Goal: Task Accomplishment & Management: Complete application form

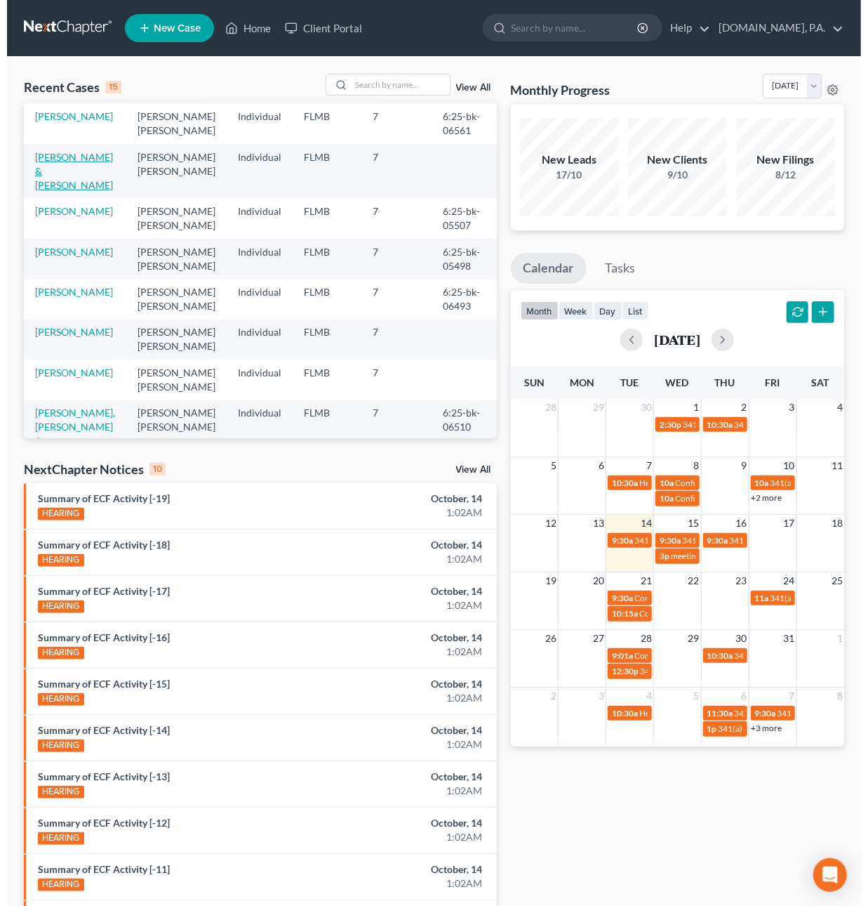
scroll to position [167, 0]
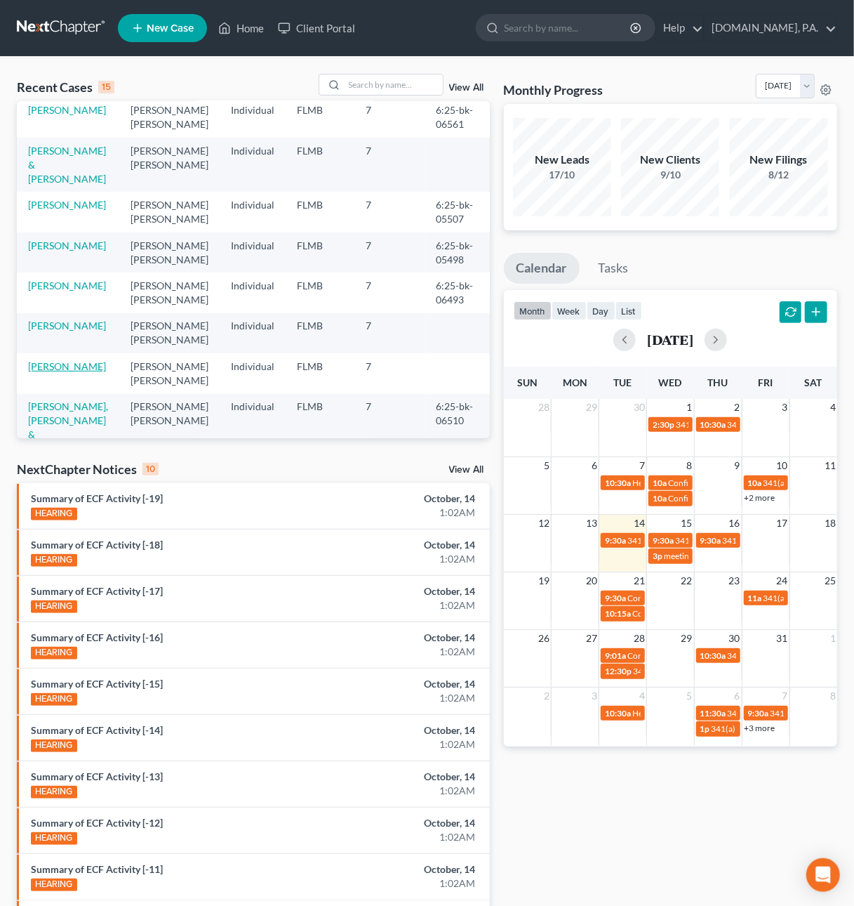
click at [71, 360] on link "[PERSON_NAME]" at bounding box center [67, 366] width 78 height 12
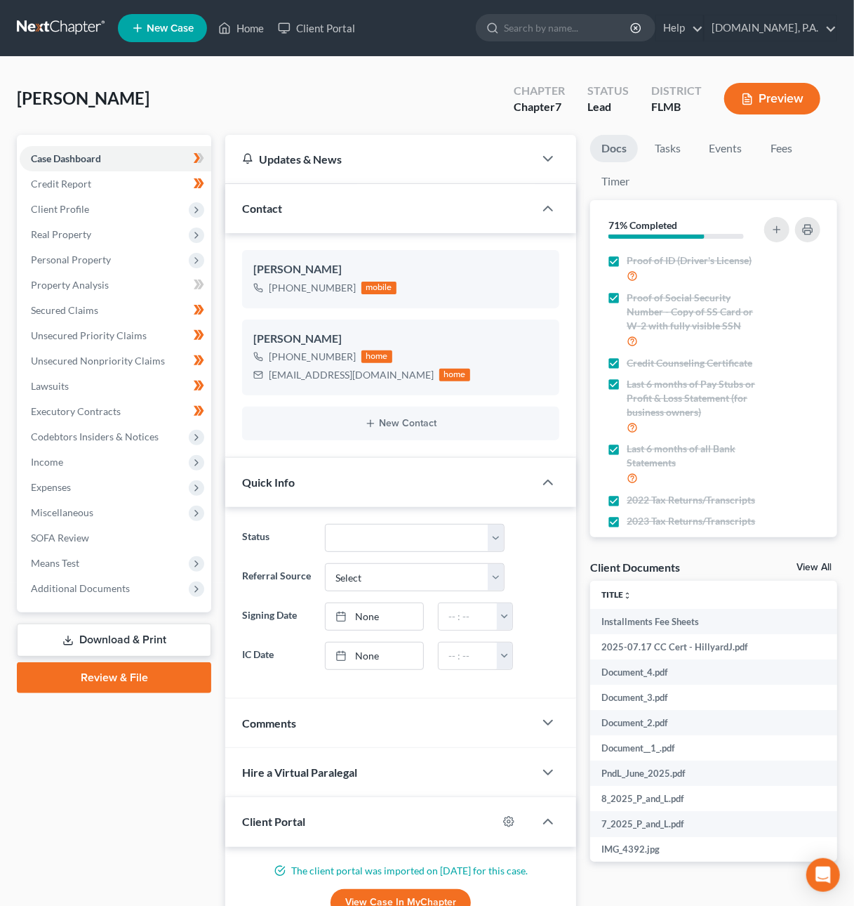
click at [126, 673] on link "Review & File" at bounding box center [114, 677] width 194 height 31
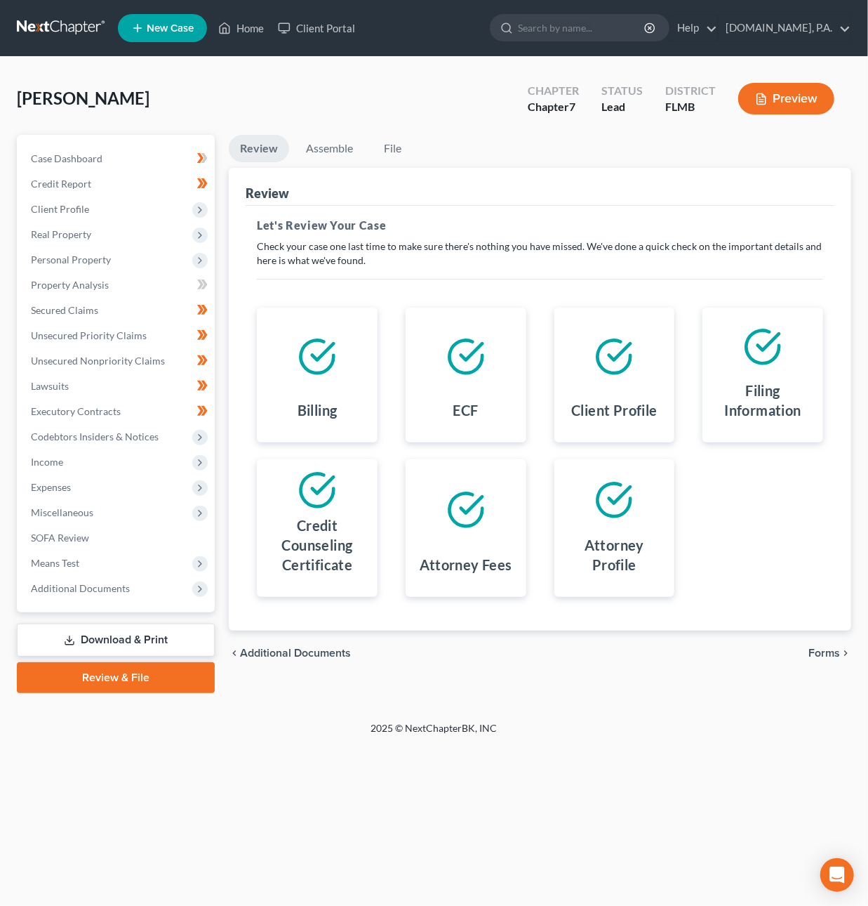
click at [823, 653] on span "Forms" at bounding box center [825, 652] width 32 height 11
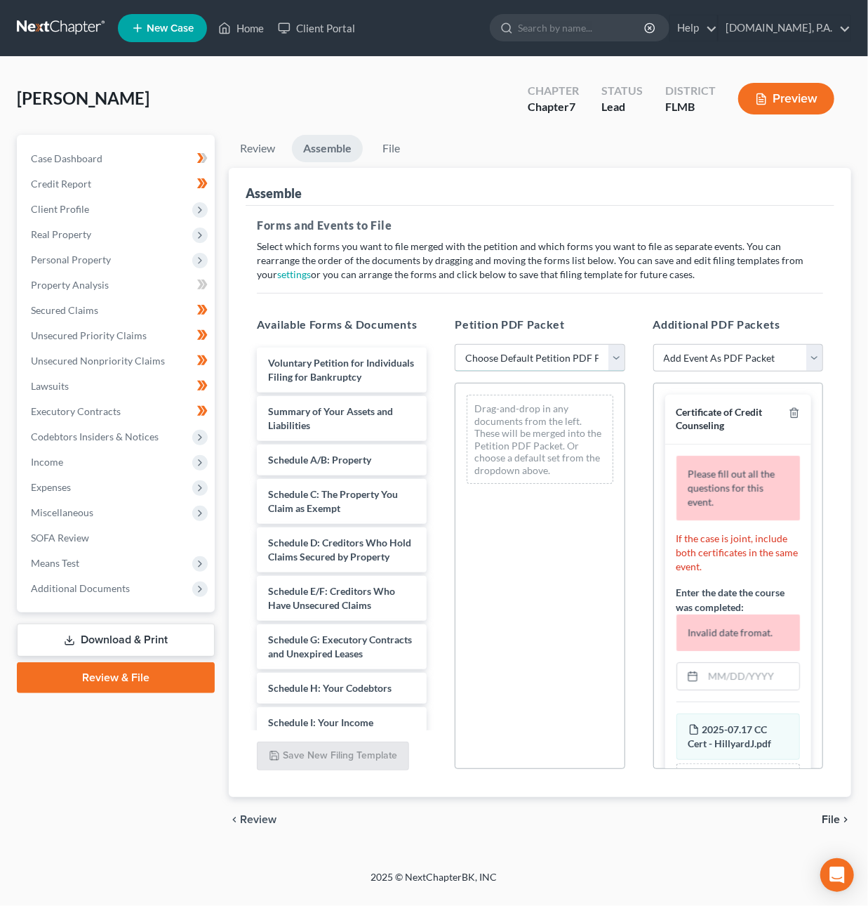
click at [615, 348] on select "Choose Default Petition PDF Packet Complete Bankruptcy Petition (all forms and …" at bounding box center [540, 358] width 170 height 28
select select "1"
click at [455, 344] on select "Choose Default Petition PDF Packet Complete Bankruptcy Petition (all forms and …" at bounding box center [540, 358] width 170 height 28
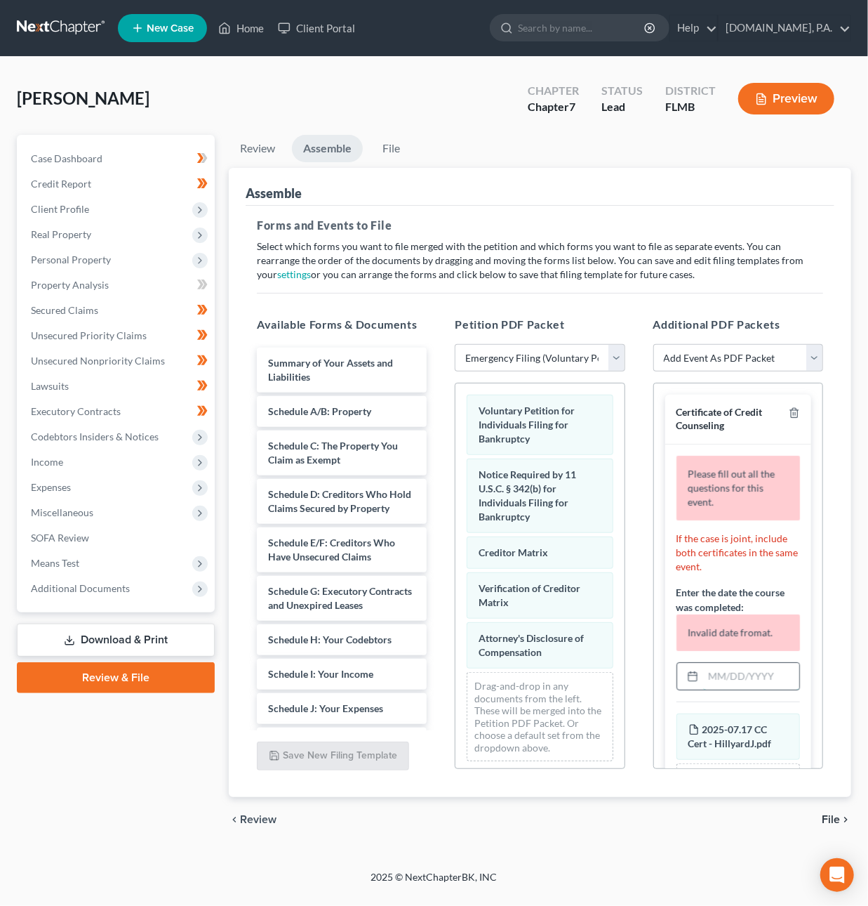
click at [740, 675] on input "text" at bounding box center [751, 676] width 96 height 27
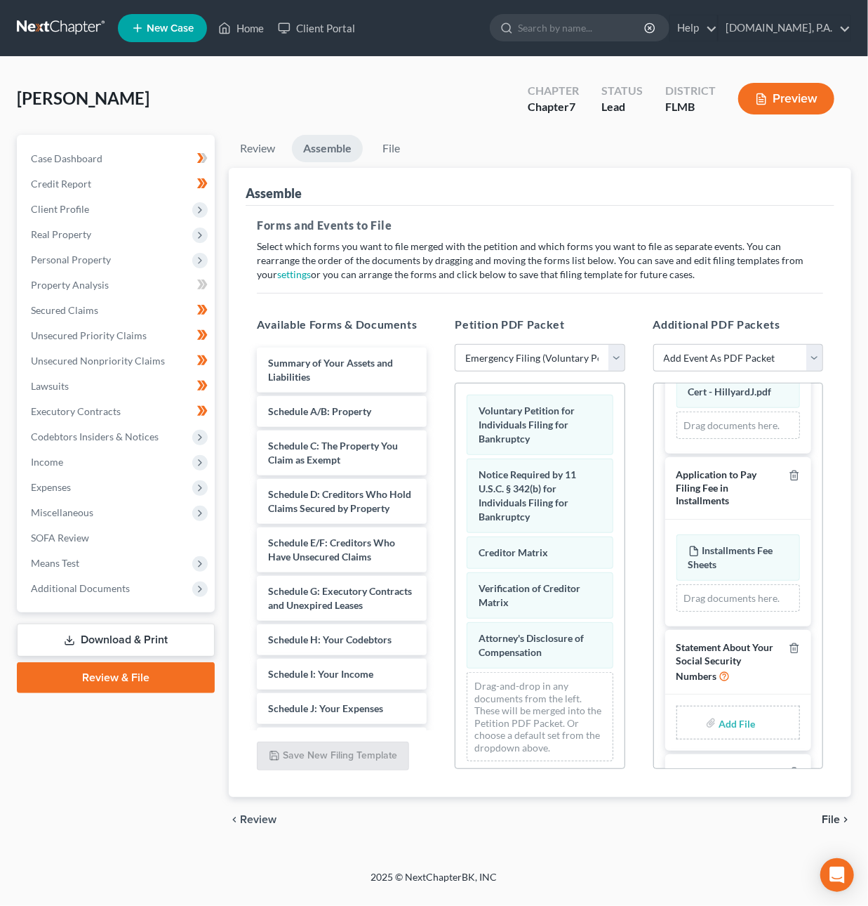
scroll to position [232, 0]
type input "[DATE]"
click at [724, 732] on input "file" at bounding box center [736, 718] width 34 height 25
type input "C:\fakepath\Form 121 - HillyardJ.pdf"
click at [833, 817] on span "File" at bounding box center [831, 819] width 18 height 11
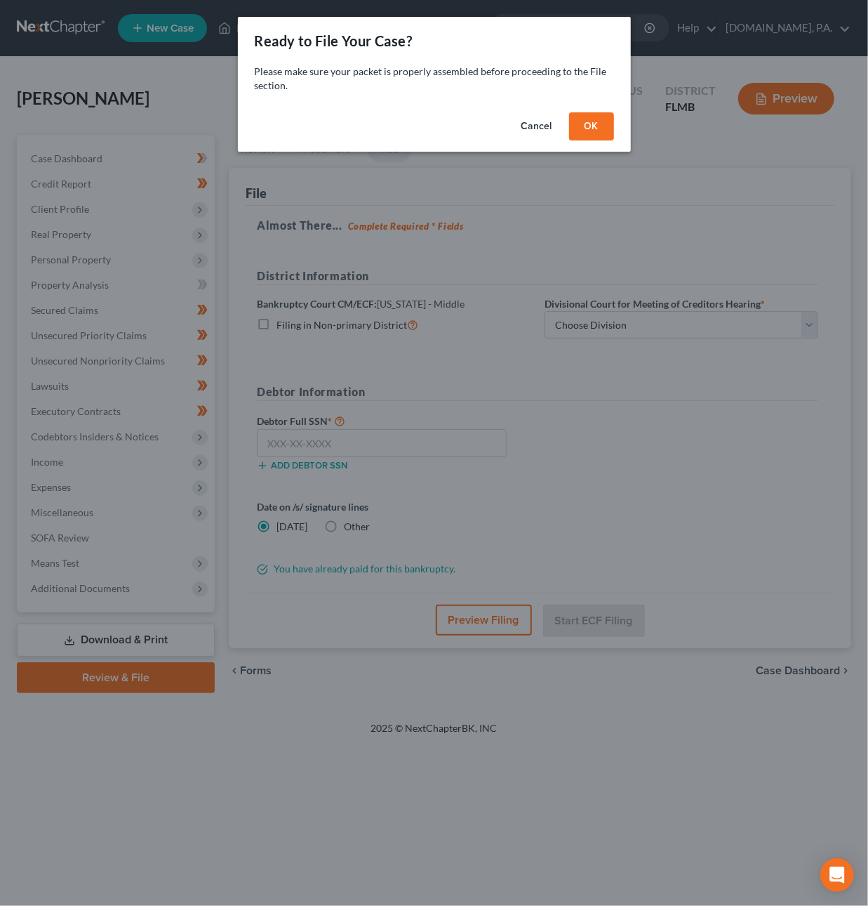
click at [584, 129] on button "OK" at bounding box center [591, 126] width 45 height 28
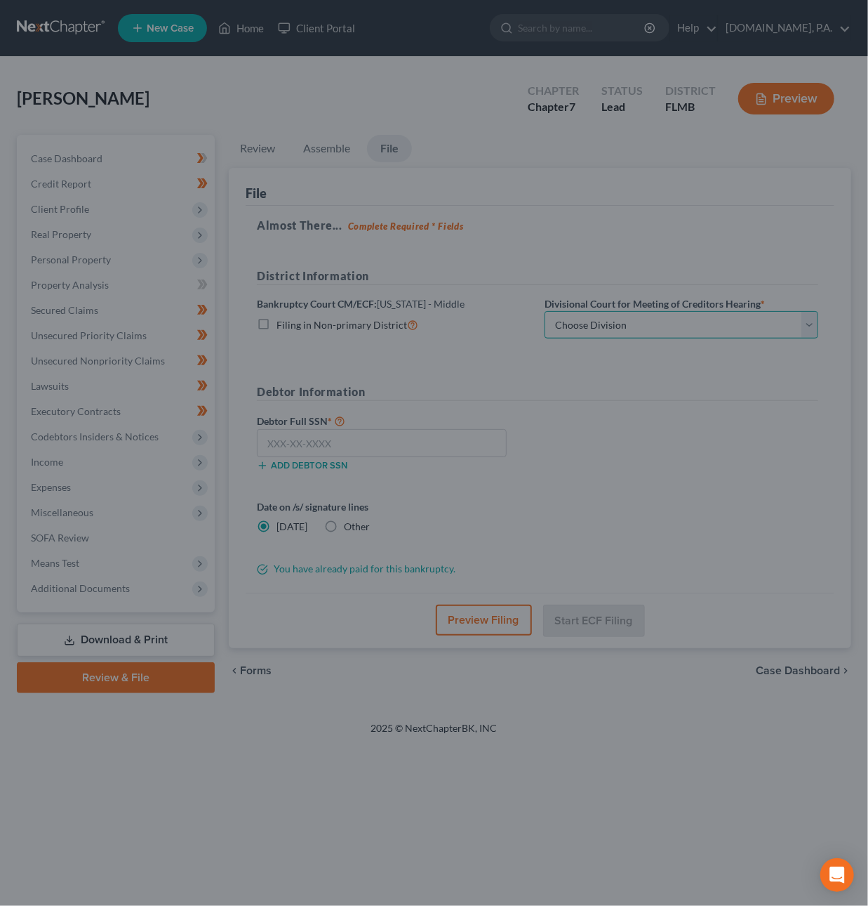
click at [581, 327] on select "Choose Division [GEOGRAPHIC_DATA][PERSON_NAME] [GEOGRAPHIC_DATA] [GEOGRAPHIC_DA…" at bounding box center [682, 325] width 274 height 28
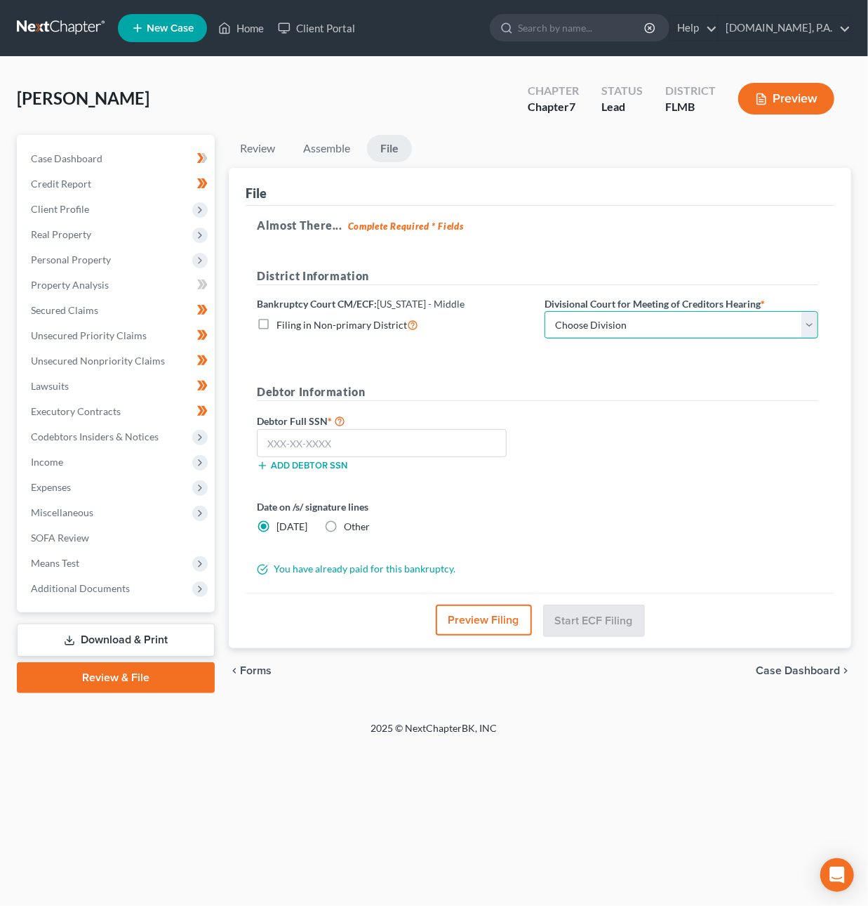
select select "2"
click at [545, 311] on select "Choose Division [GEOGRAPHIC_DATA][PERSON_NAME] [GEOGRAPHIC_DATA] [GEOGRAPHIC_DA…" at bounding box center [682, 325] width 274 height 28
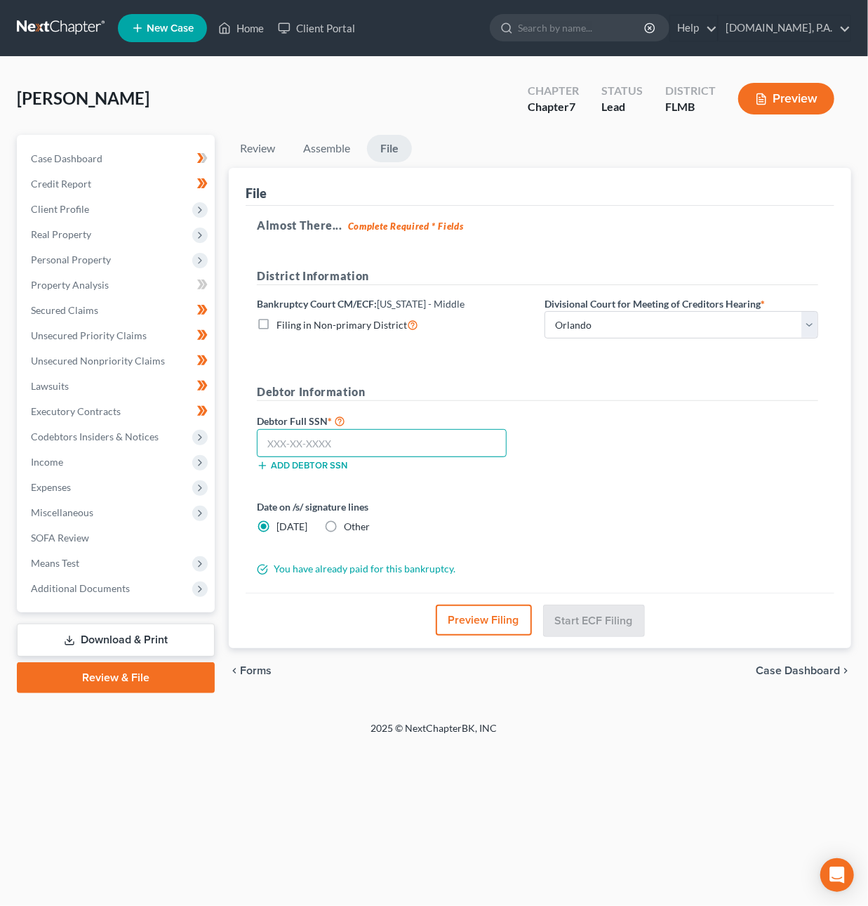
click at [343, 447] on input "text" at bounding box center [382, 443] width 250 height 28
type input "564-13-1066"
click at [609, 621] on button "Start ECF Filing" at bounding box center [594, 619] width 100 height 31
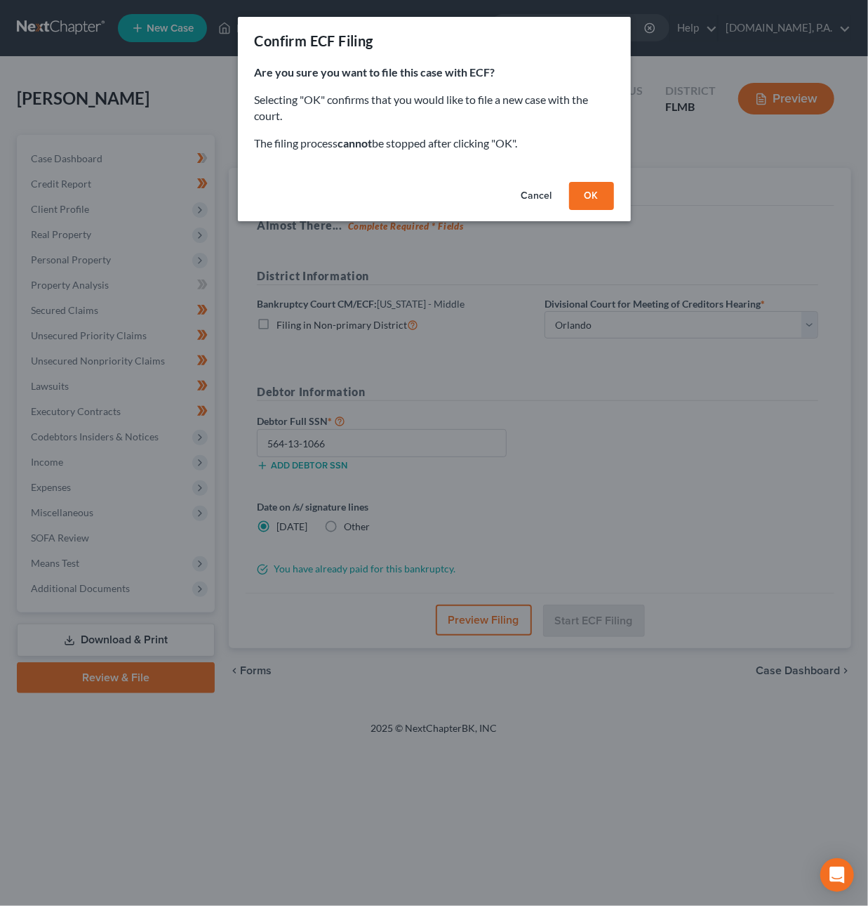
click at [587, 197] on button "OK" at bounding box center [591, 196] width 45 height 28
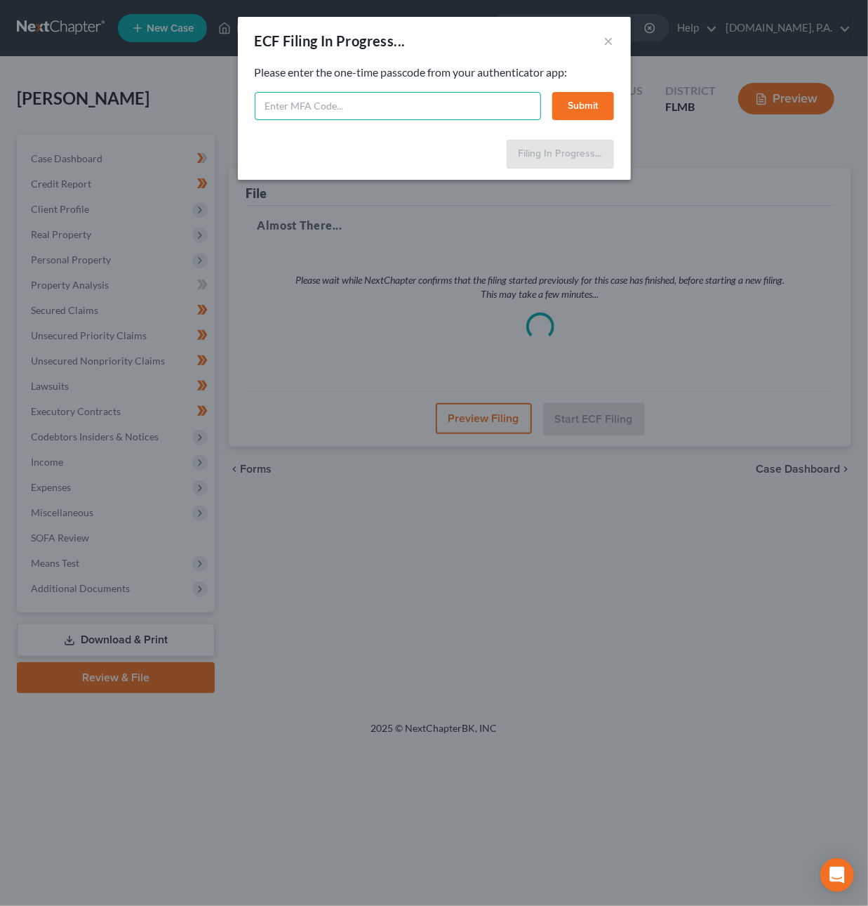
click at [335, 104] on input "text" at bounding box center [398, 106] width 286 height 28
type input "604568"
click at [568, 104] on button "Submit" at bounding box center [584, 106] width 62 height 28
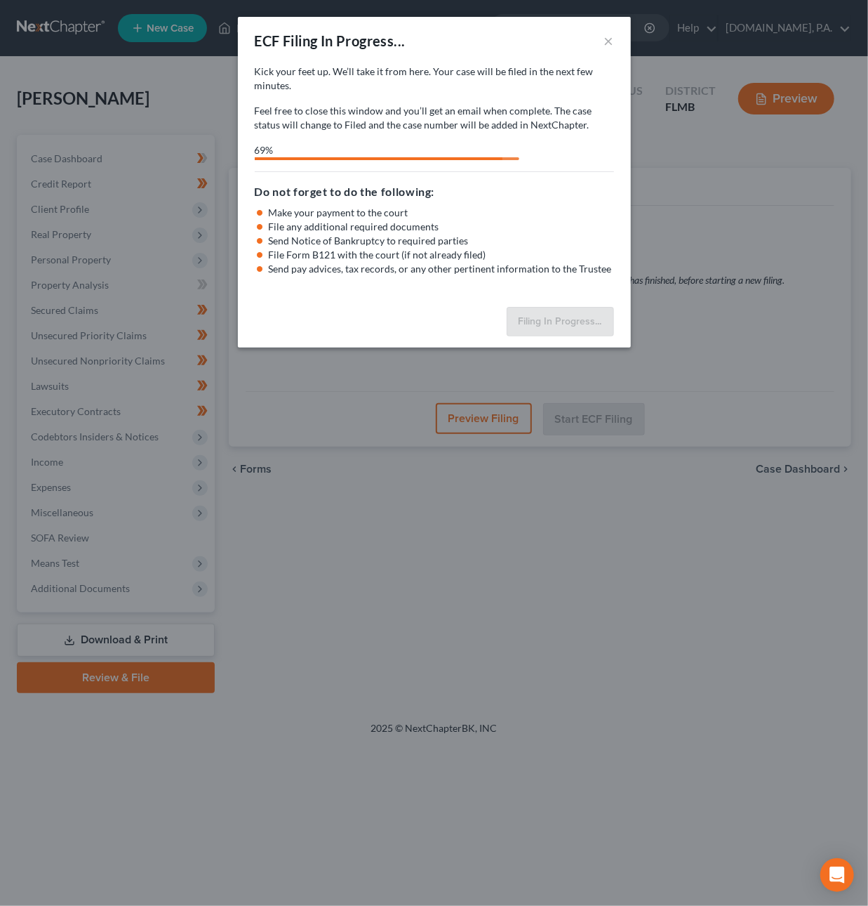
select select "2"
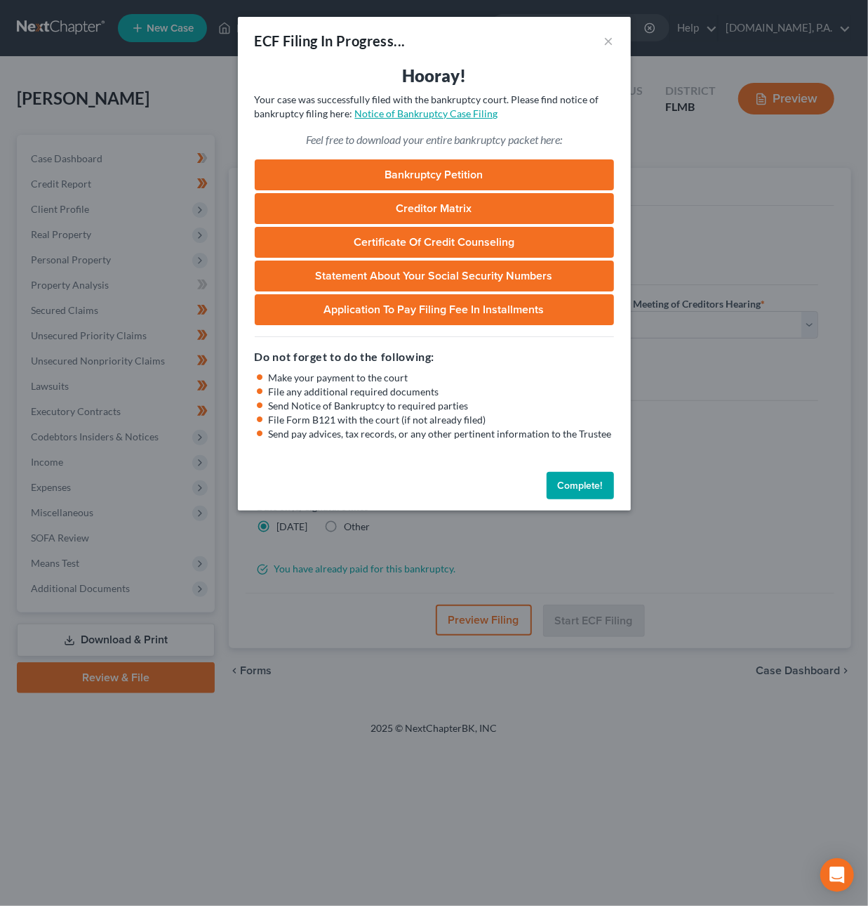
click at [409, 115] on link "Notice of Bankruptcy Case Filing" at bounding box center [426, 113] width 143 height 12
click at [576, 480] on button "Complete!" at bounding box center [580, 486] width 67 height 28
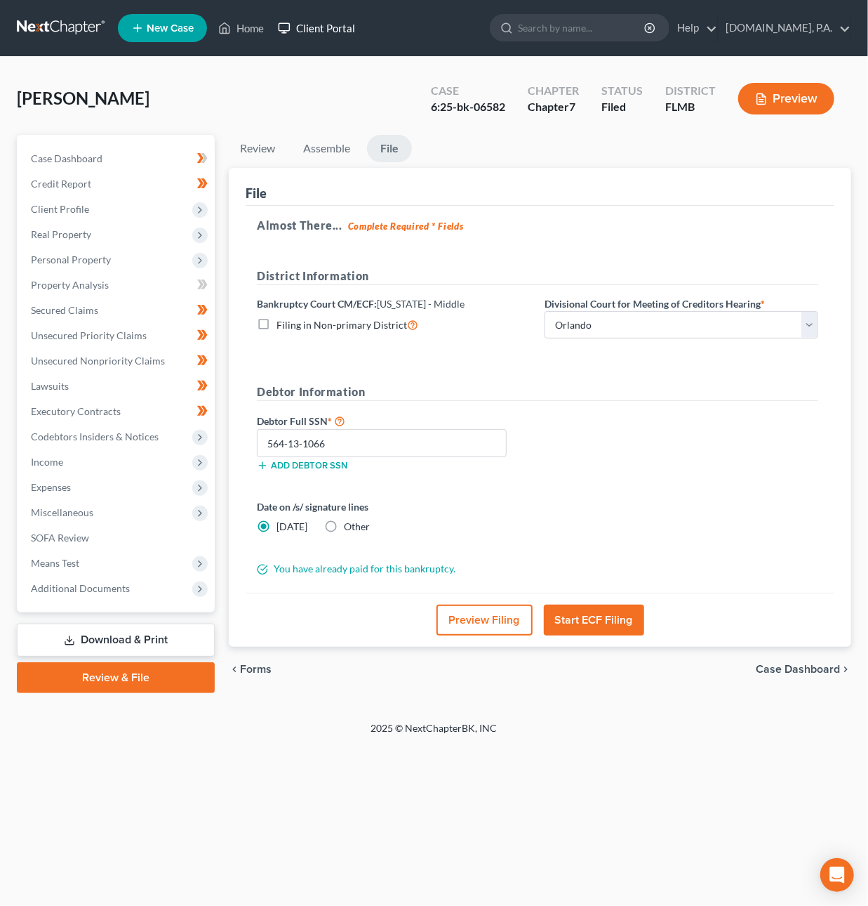
click at [338, 27] on link "Client Portal" at bounding box center [316, 27] width 91 height 25
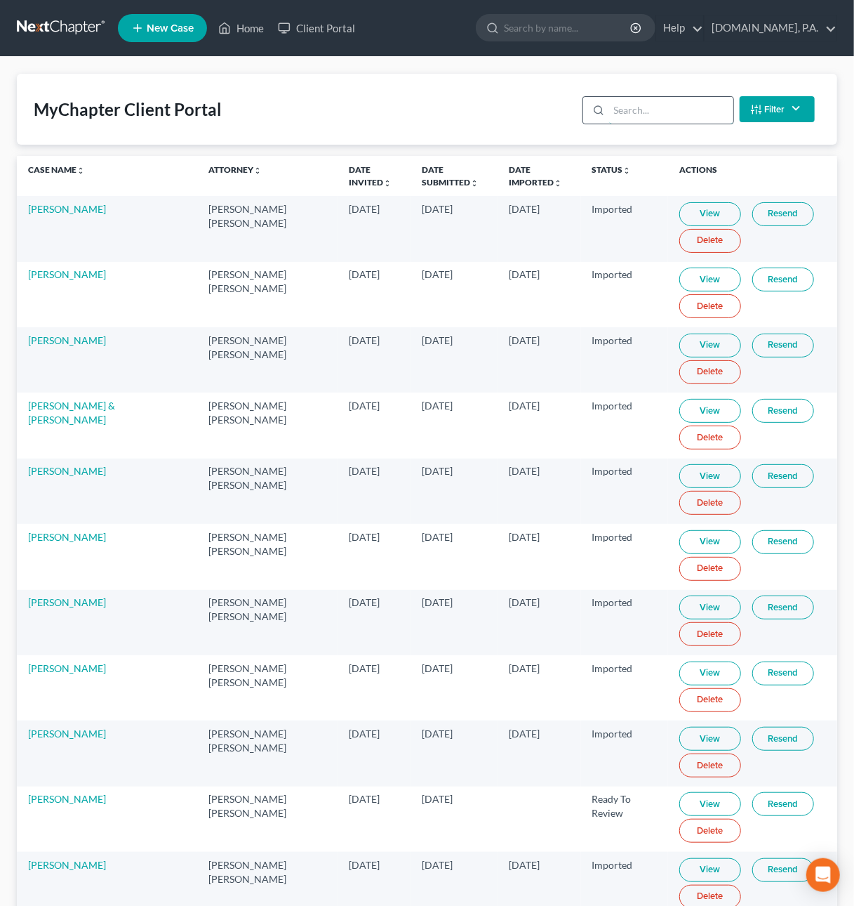
click at [636, 117] on input "search" at bounding box center [671, 110] width 124 height 27
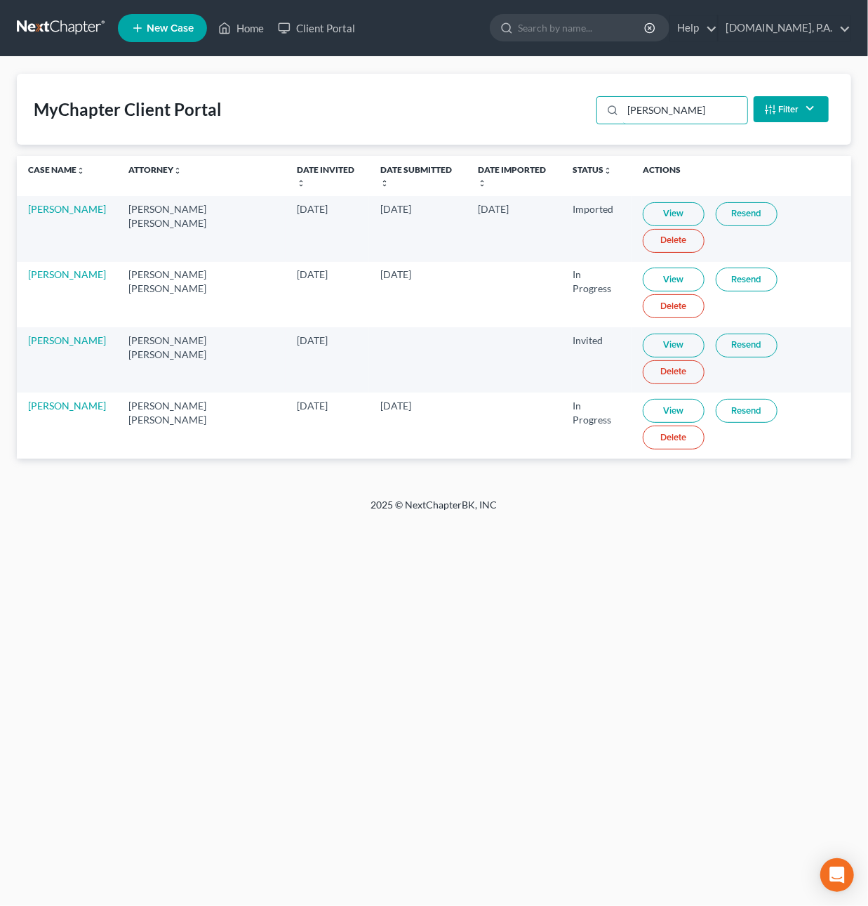
type input "[PERSON_NAME]"
click at [665, 399] on link "View" at bounding box center [674, 411] width 62 height 24
click at [716, 399] on link "Resend" at bounding box center [747, 411] width 62 height 24
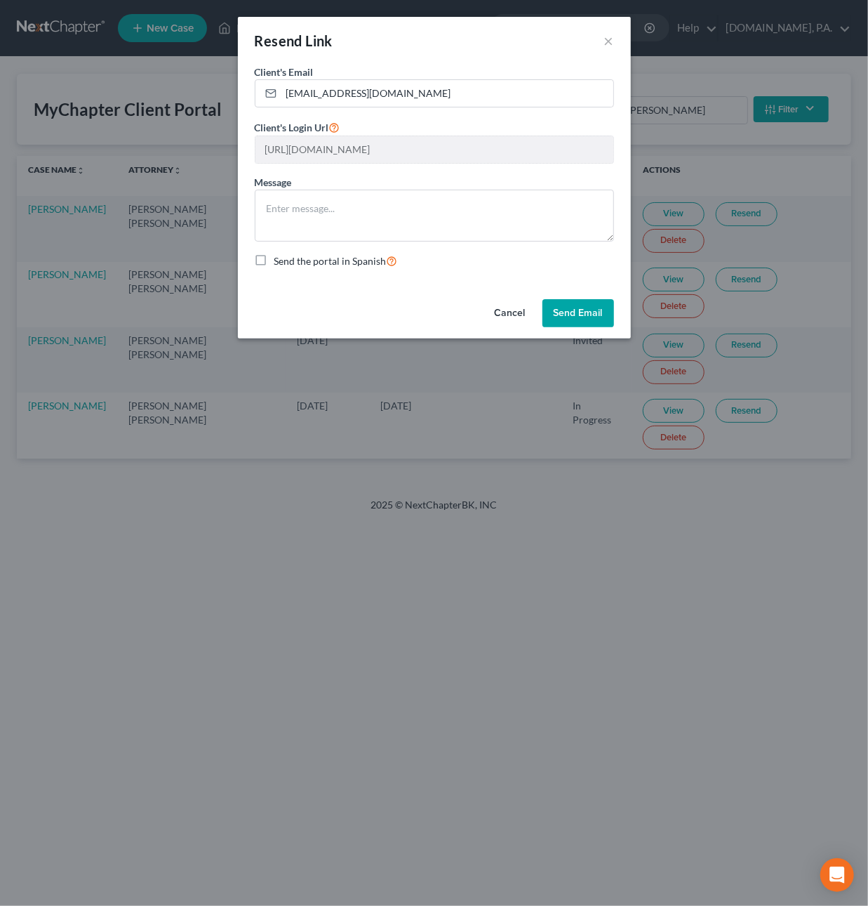
click at [511, 313] on button "Cancel" at bounding box center [510, 313] width 53 height 28
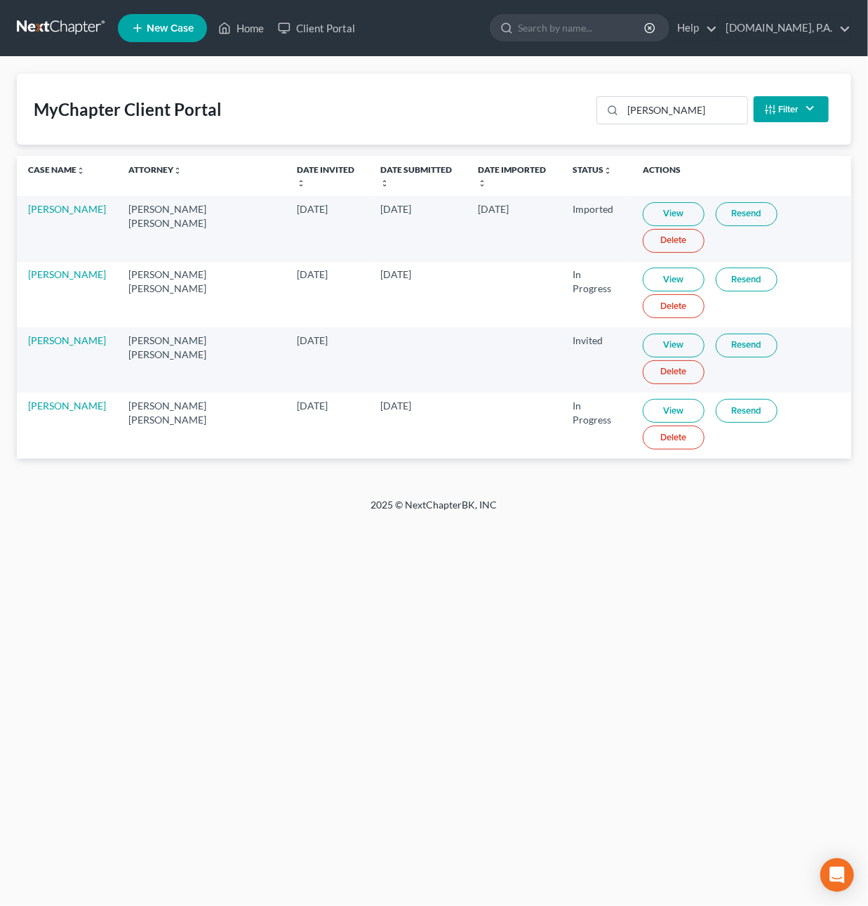
click at [59, 25] on link at bounding box center [62, 27] width 90 height 25
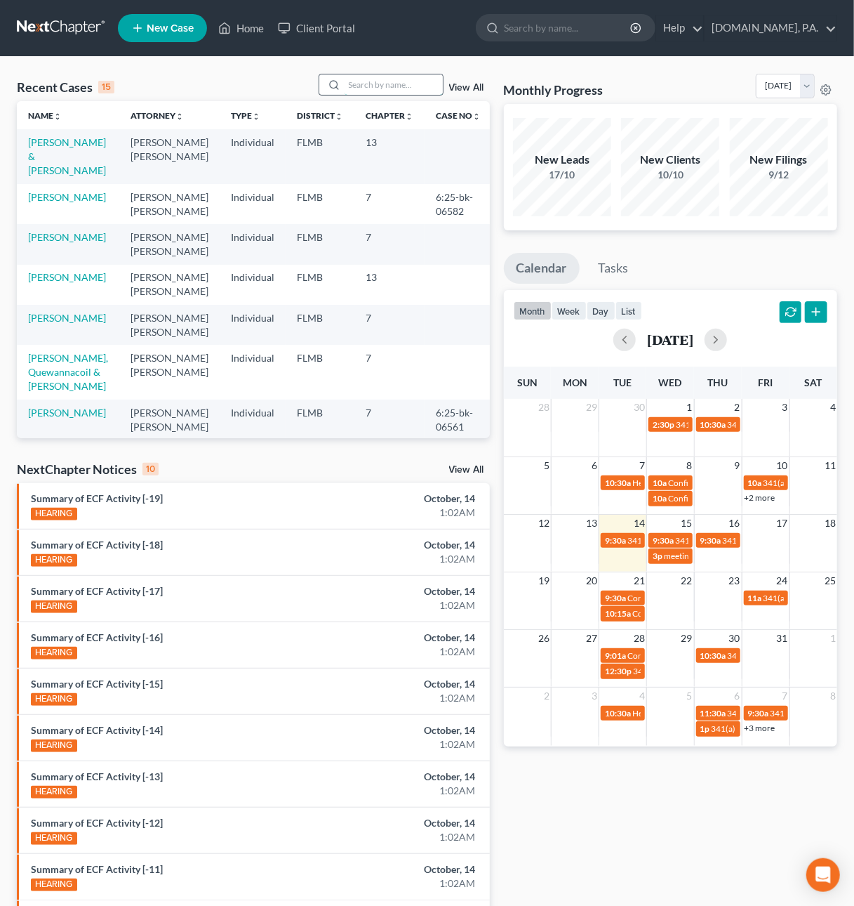
click at [372, 84] on input "search" at bounding box center [394, 84] width 98 height 20
click at [462, 87] on link "View All" at bounding box center [466, 88] width 35 height 10
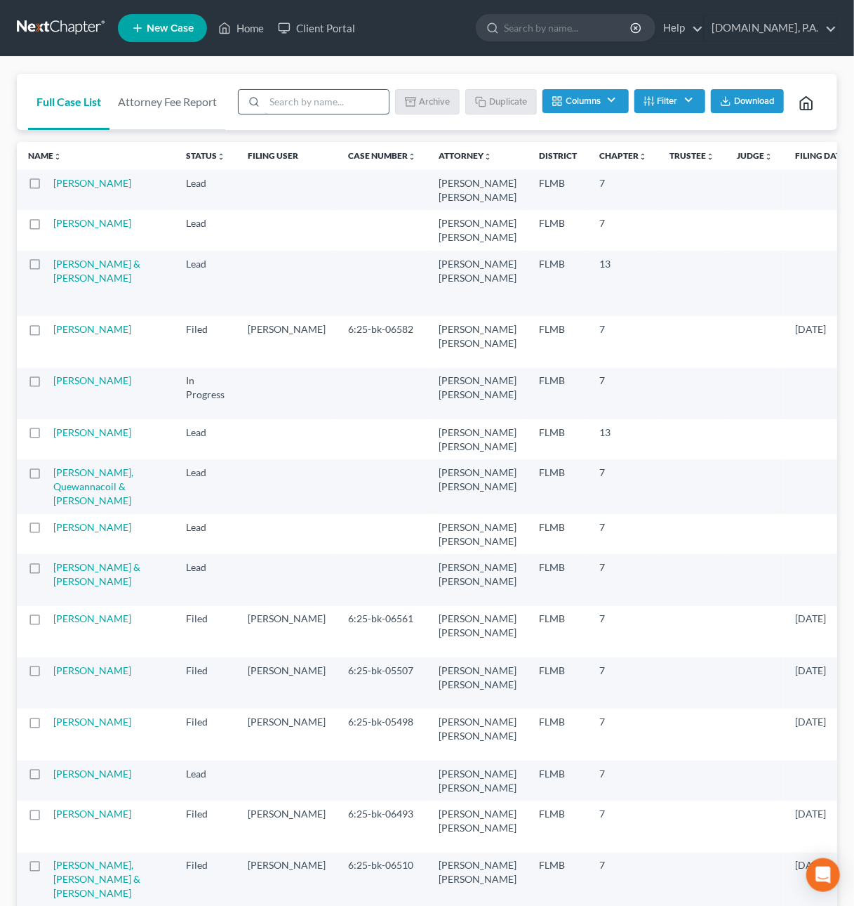
click at [290, 107] on input "search" at bounding box center [327, 102] width 124 height 24
type input "Danish"
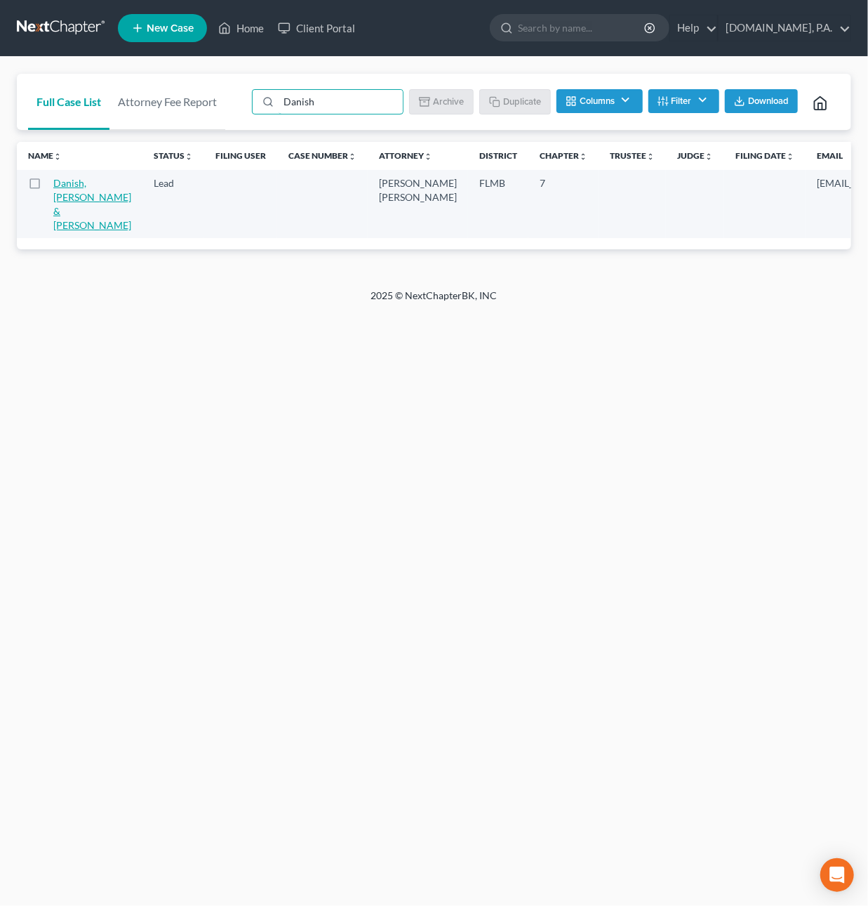
click at [69, 201] on link "Danish, Tommy & Betty" at bounding box center [92, 204] width 78 height 54
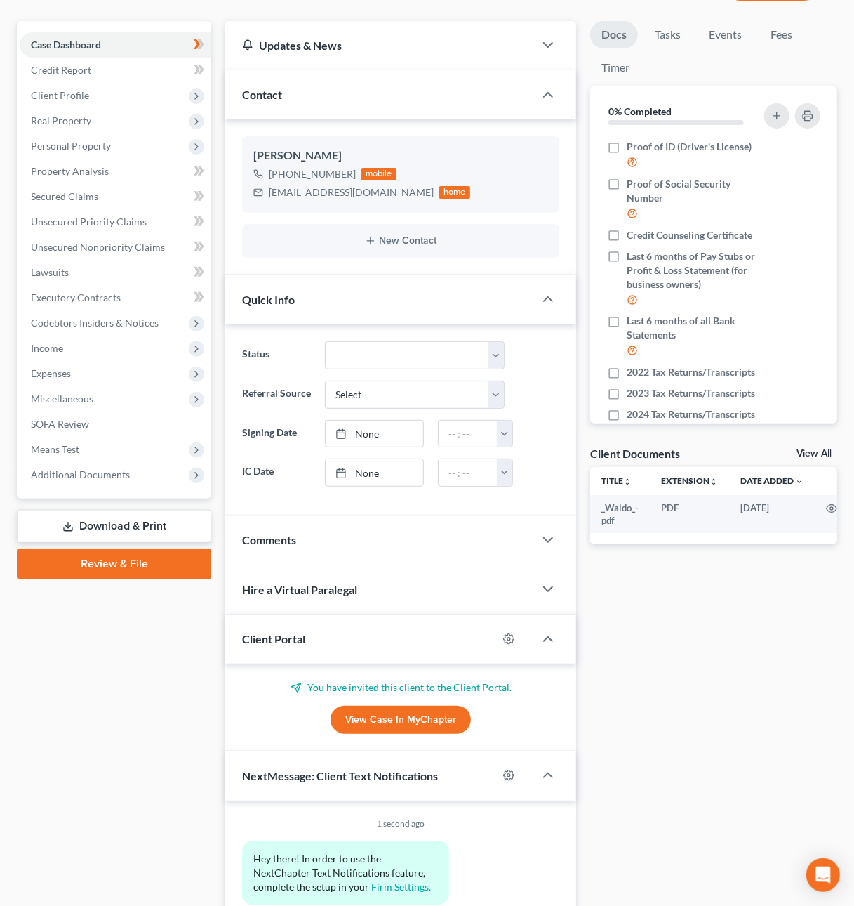
scroll to position [119, 0]
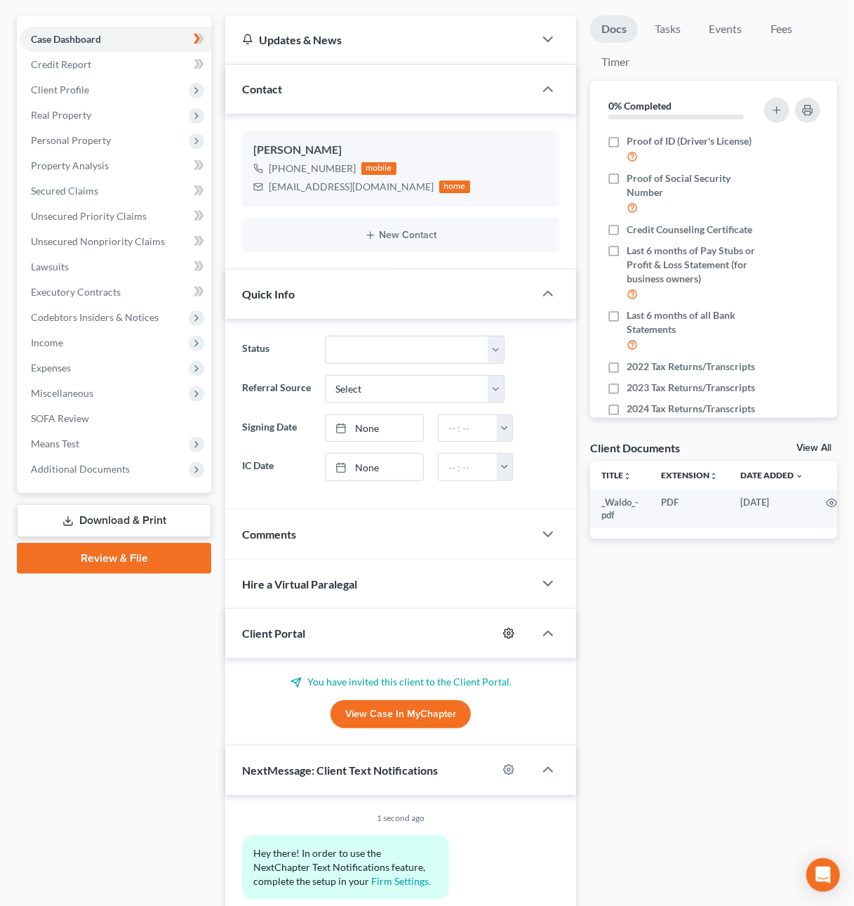
click at [508, 632] on icon "button" at bounding box center [508, 633] width 11 height 11
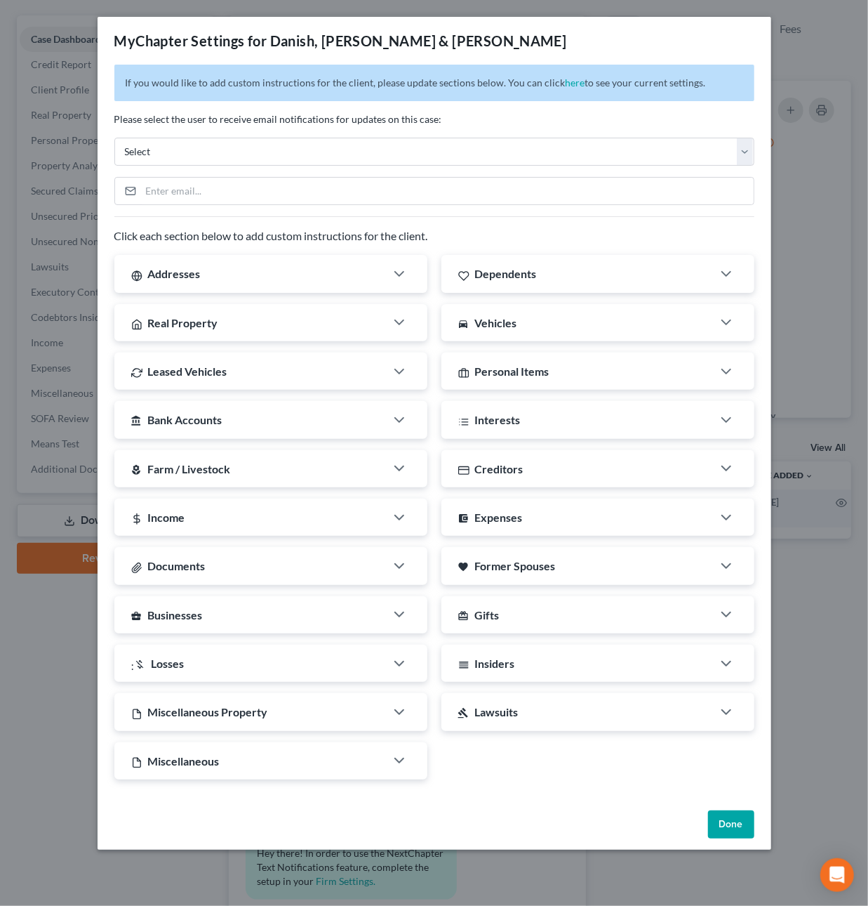
click at [736, 824] on button "Done" at bounding box center [731, 824] width 46 height 28
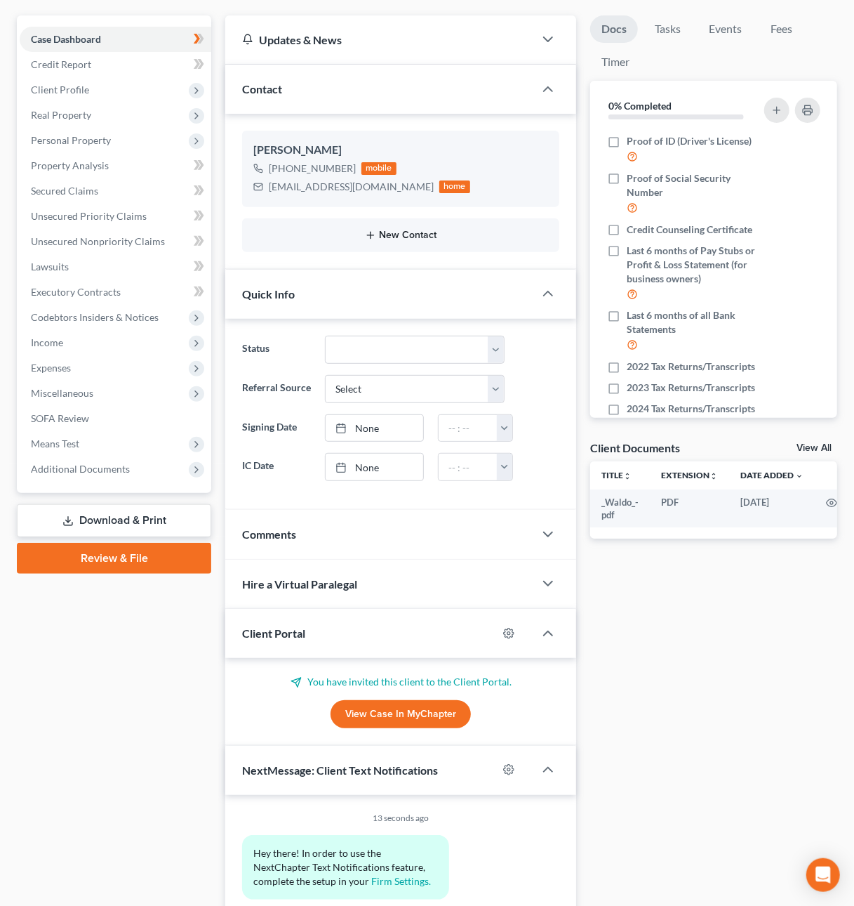
click at [395, 236] on button "New Contact" at bounding box center [400, 235] width 295 height 11
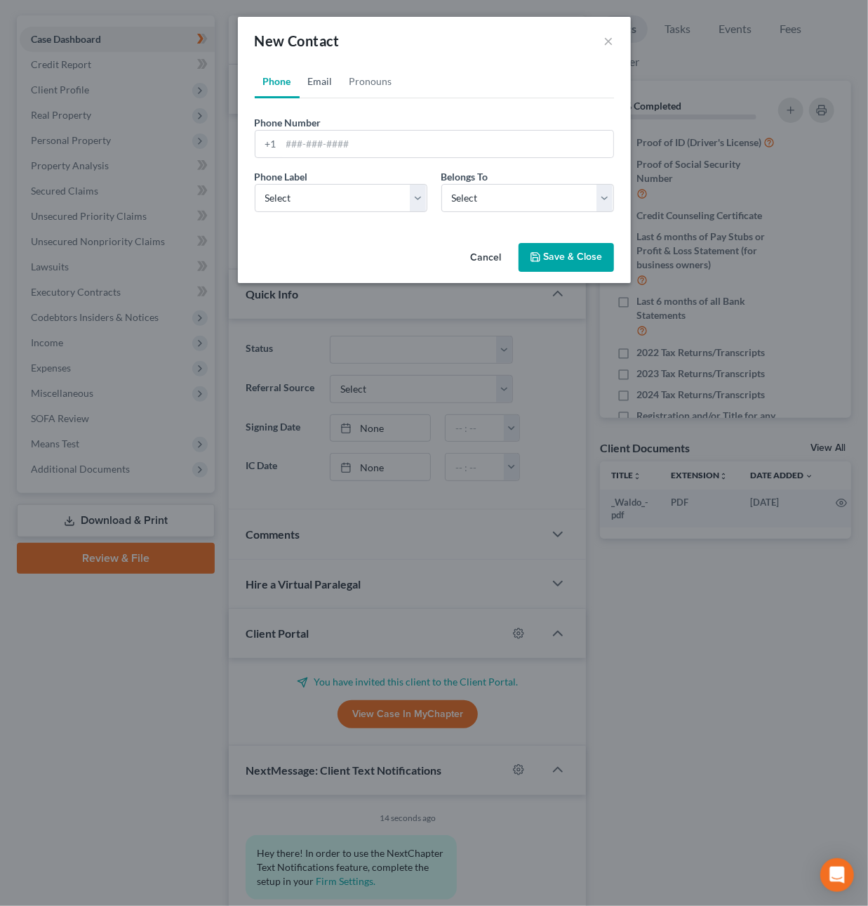
click at [313, 84] on link "Email" at bounding box center [320, 82] width 41 height 34
click at [268, 84] on link "Phone" at bounding box center [277, 82] width 45 height 34
click at [324, 85] on link "Email" at bounding box center [320, 82] width 41 height 34
paste input "mailto:indyultra@gmail.com"
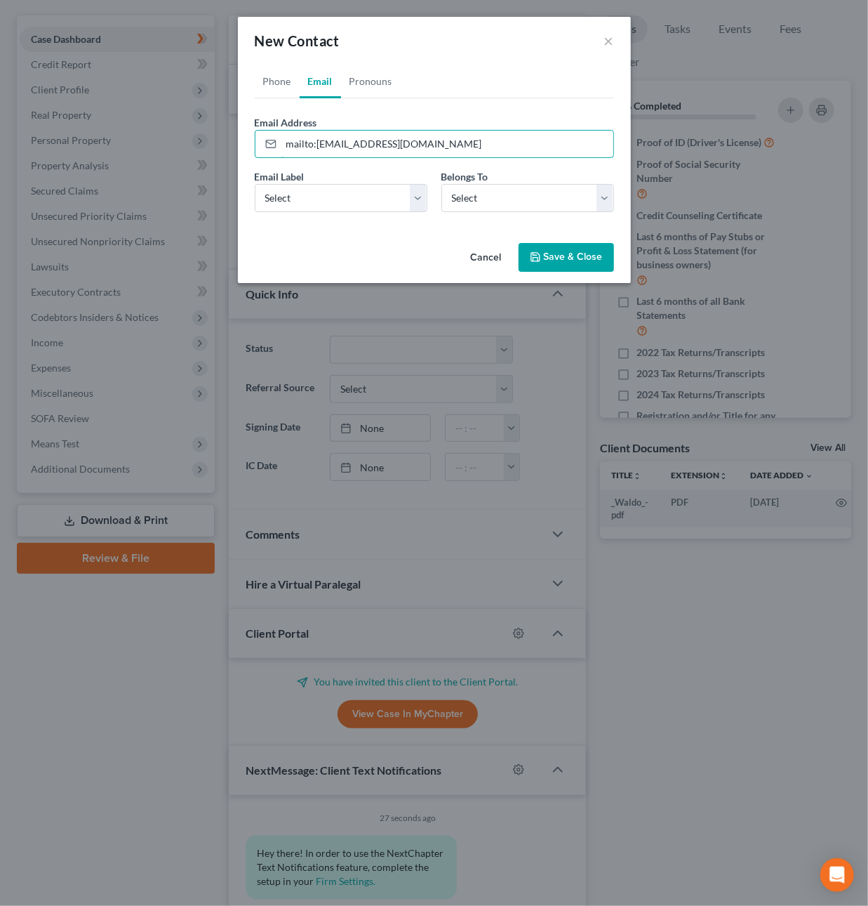
drag, startPoint x: 318, startPoint y: 145, endPoint x: 398, endPoint y: 220, distance: 109.3
click at [318, 145] on input "mailto:indyultra@gmail.com" at bounding box center [448, 144] width 332 height 27
type input "indyultra@gmail.com"
click at [484, 202] on select "Select Client Spouse Other" at bounding box center [528, 198] width 173 height 28
select select "2"
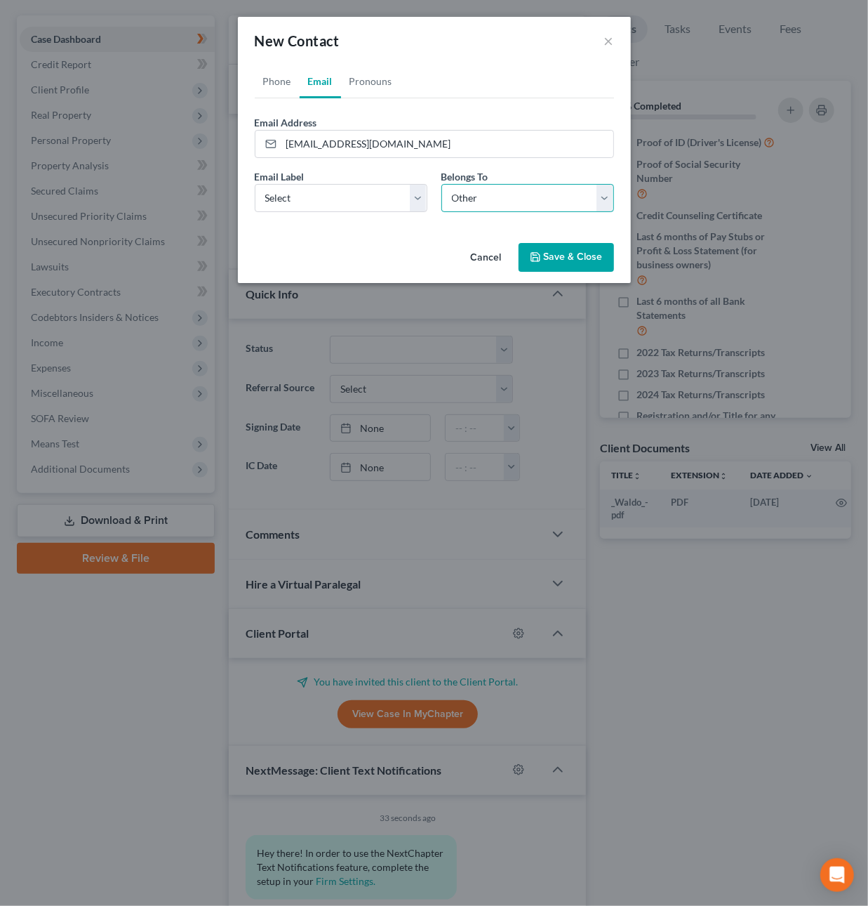
click at [442, 184] on select "Select Client Spouse Other" at bounding box center [528, 198] width 173 height 28
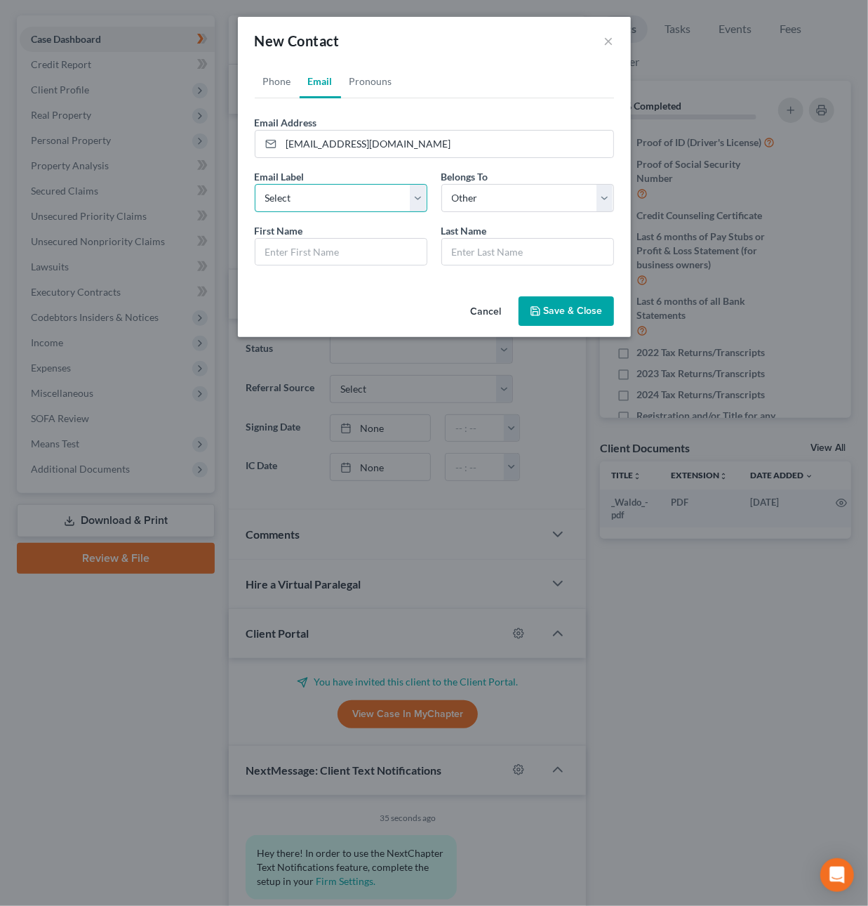
click at [418, 198] on select "Select Home Work Other" at bounding box center [341, 198] width 173 height 28
select select "0"
click at [255, 184] on select "Select Home Work Other" at bounding box center [341, 198] width 173 height 28
click at [376, 252] on input "text" at bounding box center [341, 252] width 171 height 27
type input "Chris"
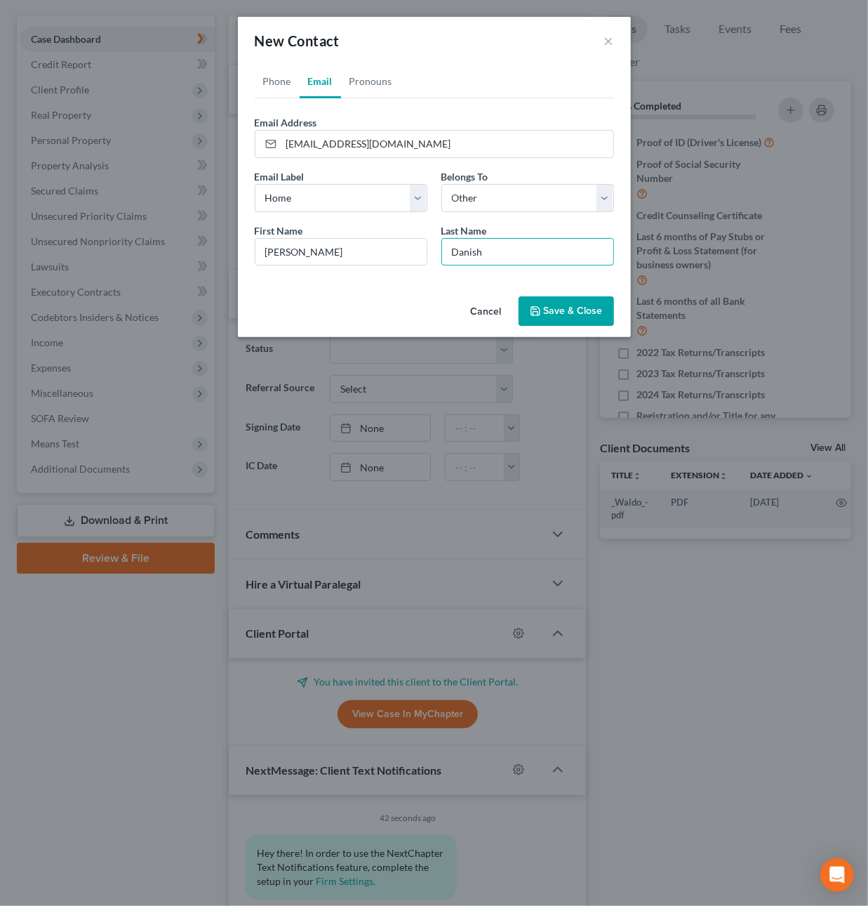
type input "Danish"
click at [579, 316] on button "Save & Close" at bounding box center [566, 310] width 95 height 29
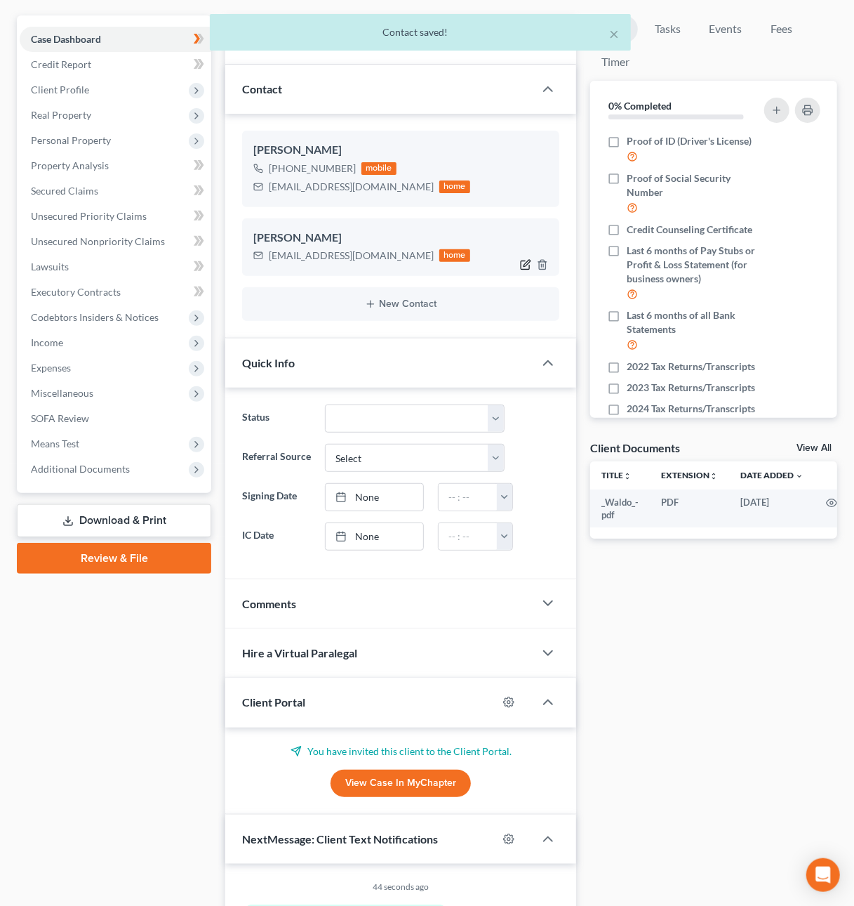
click at [523, 262] on icon "button" at bounding box center [525, 264] width 11 height 11
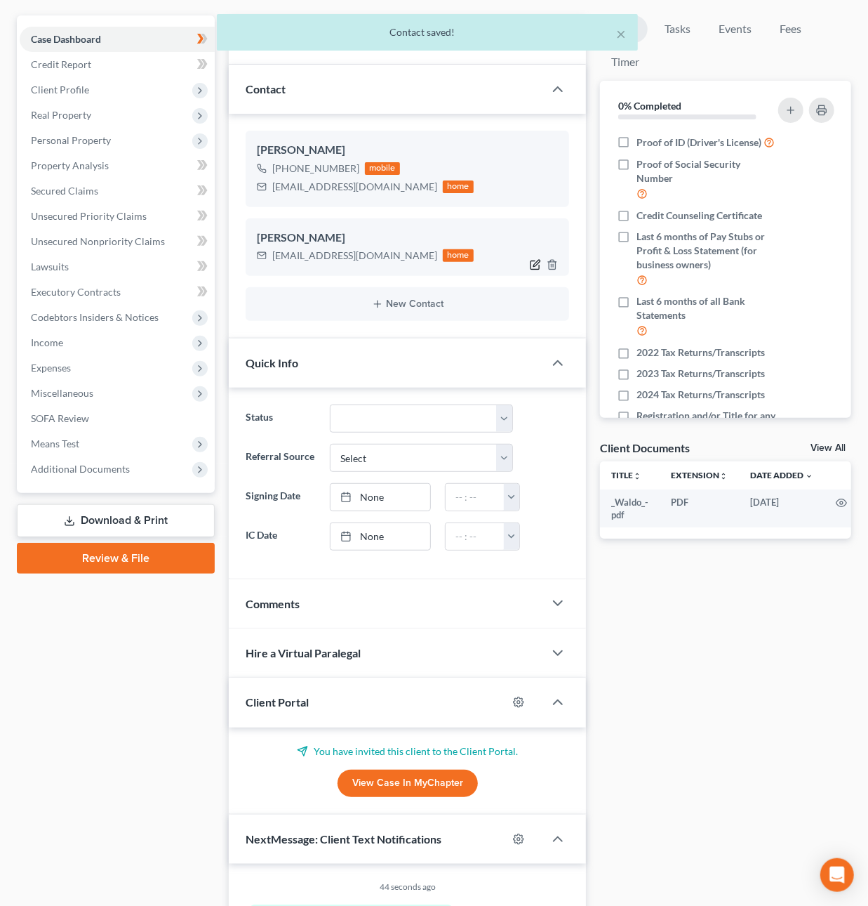
select select "2"
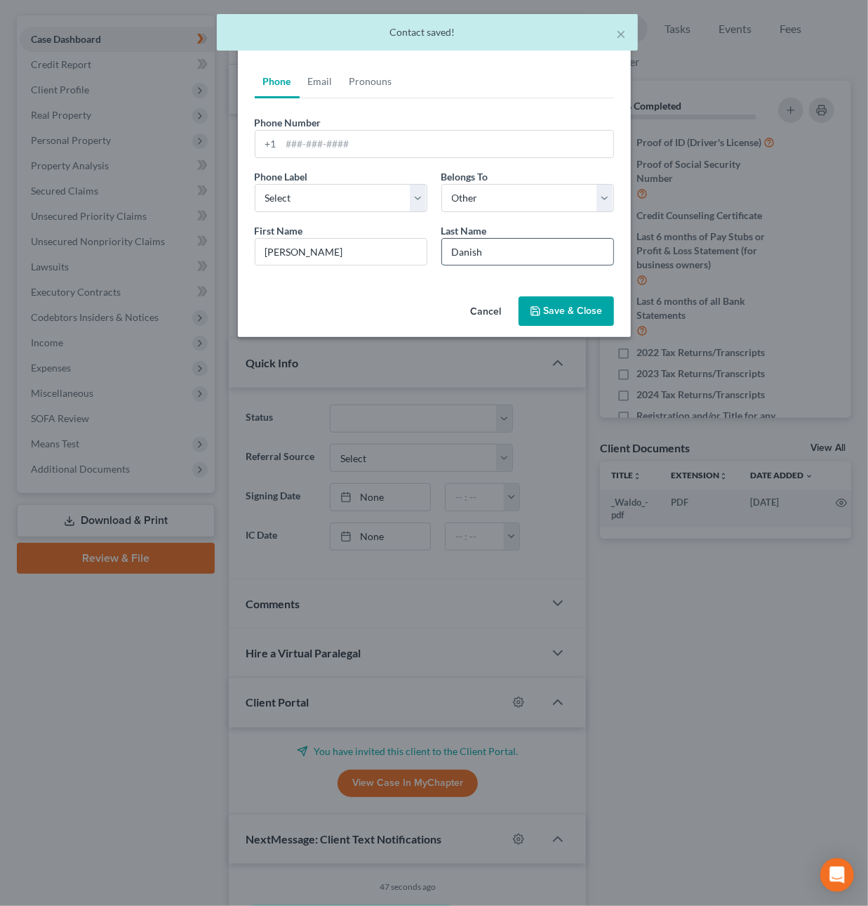
click at [505, 251] on input "Danish" at bounding box center [527, 252] width 171 height 27
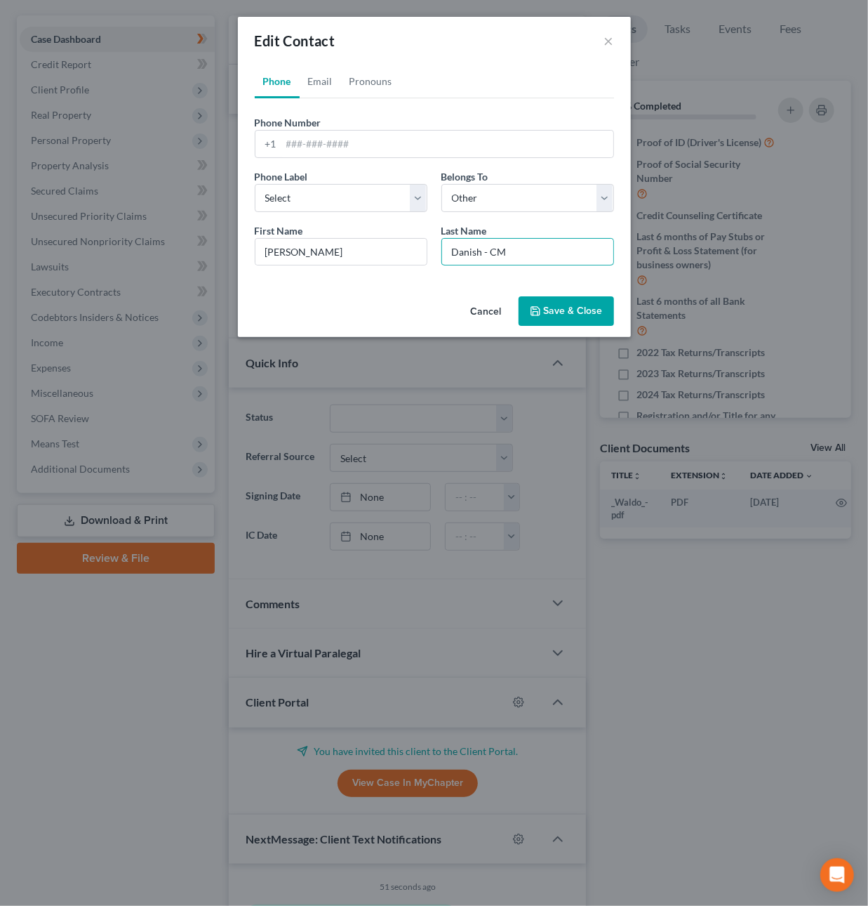
type input "Danish - CM"
click at [581, 315] on button "Save & Close" at bounding box center [566, 310] width 95 height 29
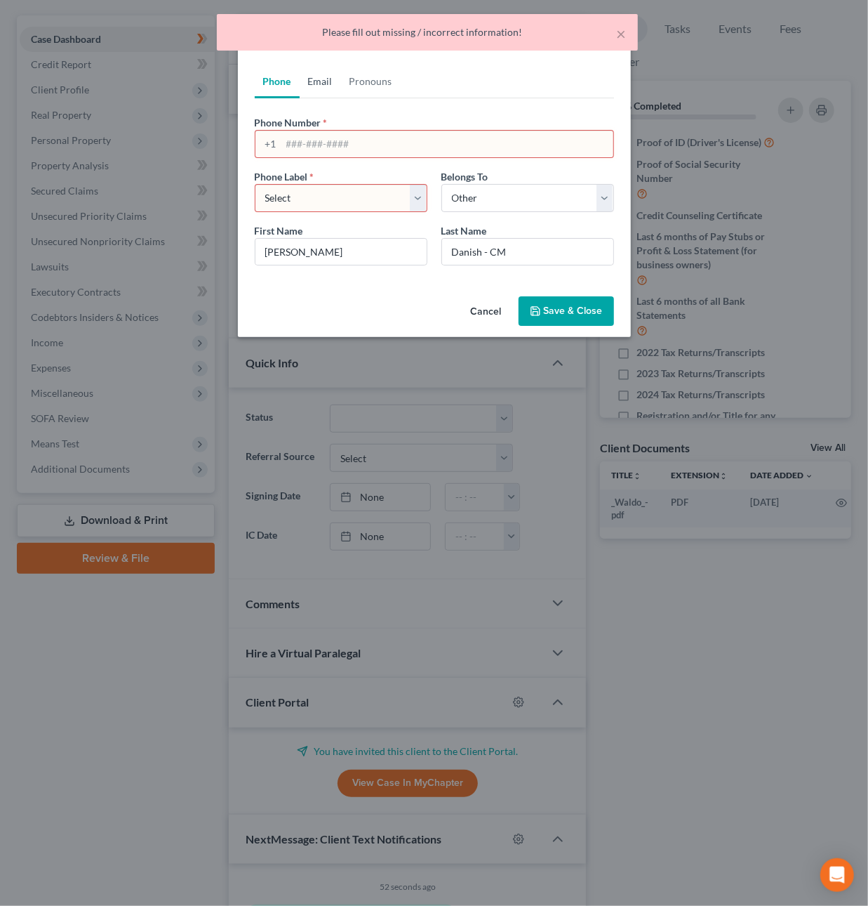
click at [331, 85] on link "Email" at bounding box center [320, 82] width 41 height 34
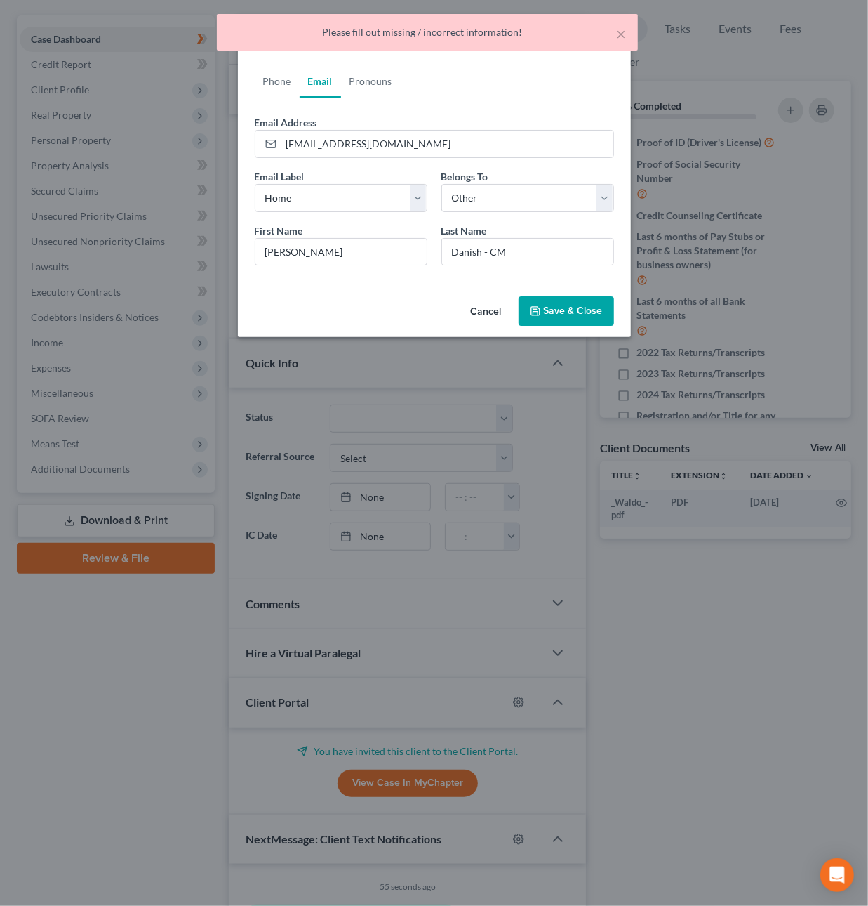
click at [570, 308] on button "Save & Close" at bounding box center [566, 310] width 95 height 29
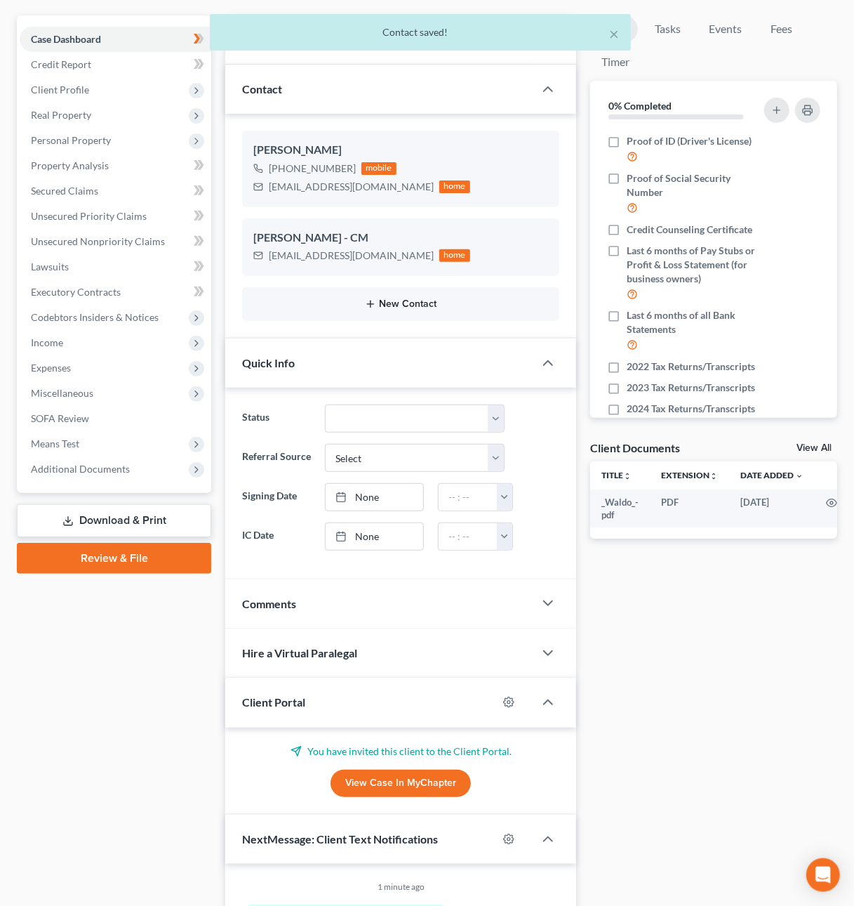
click at [428, 301] on button "New Contact" at bounding box center [400, 303] width 295 height 11
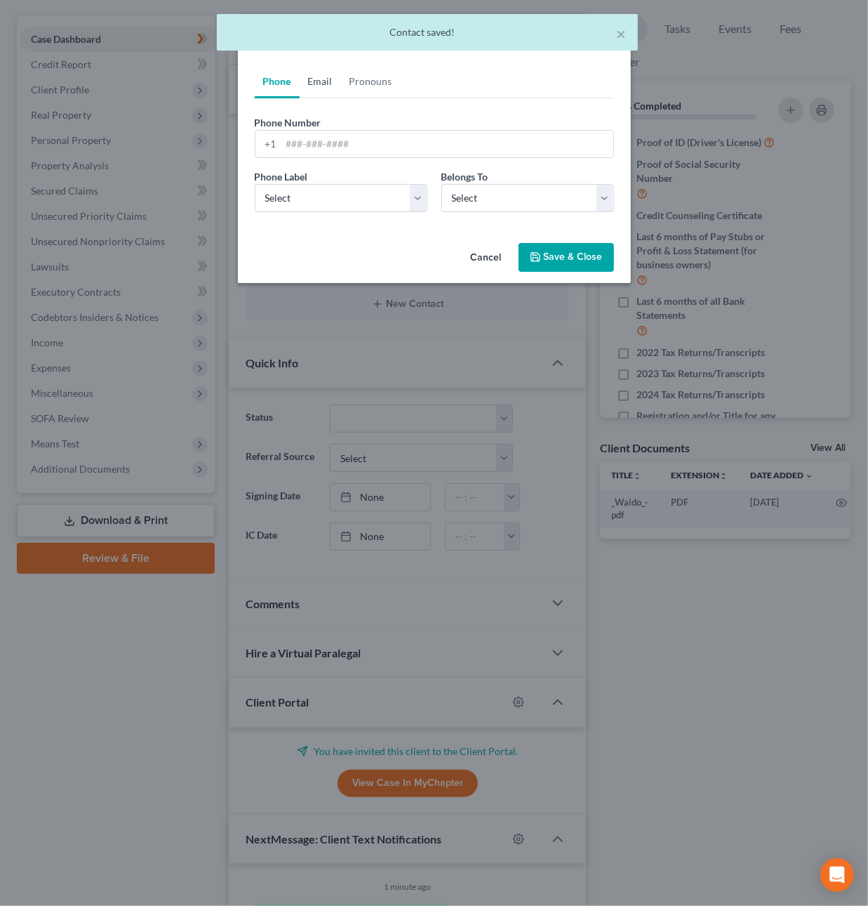
click at [325, 81] on link "Email" at bounding box center [320, 82] width 41 height 34
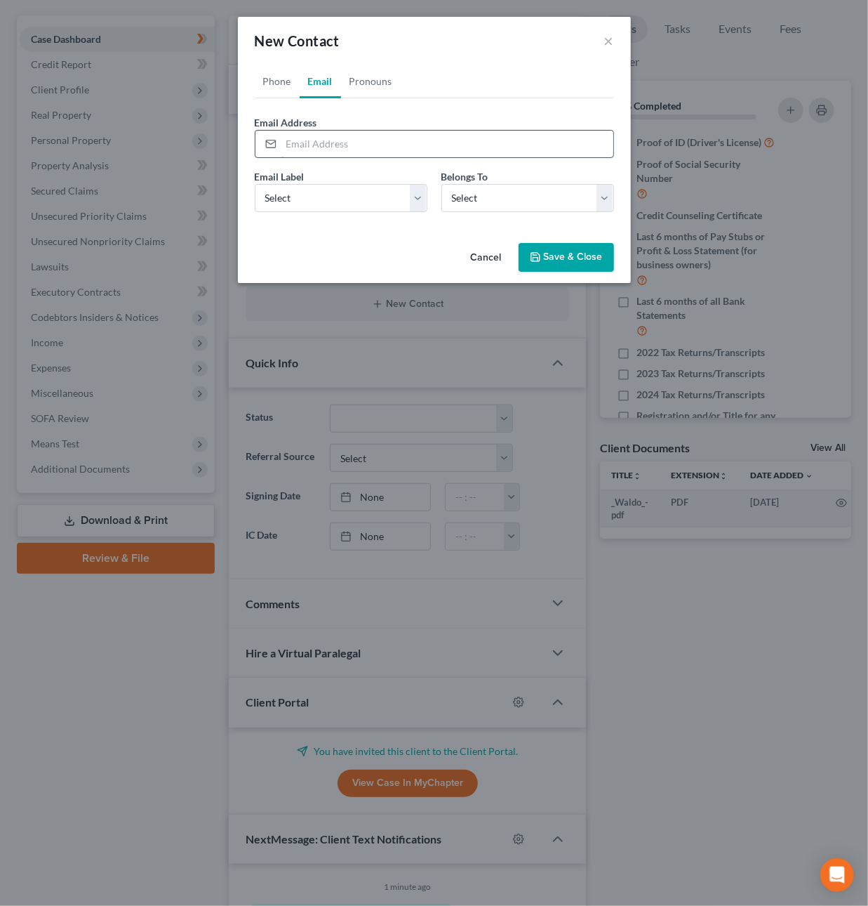
click at [384, 147] on input "email" at bounding box center [448, 144] width 332 height 27
paste input "mailto:Tobedanish@comcast.net"
click at [317, 140] on input "mailto:Tobedanish@comcast.net" at bounding box center [448, 144] width 332 height 27
type input "Tobedanish@comcast.net"
click at [414, 199] on select "Select Home Work Other" at bounding box center [341, 198] width 173 height 28
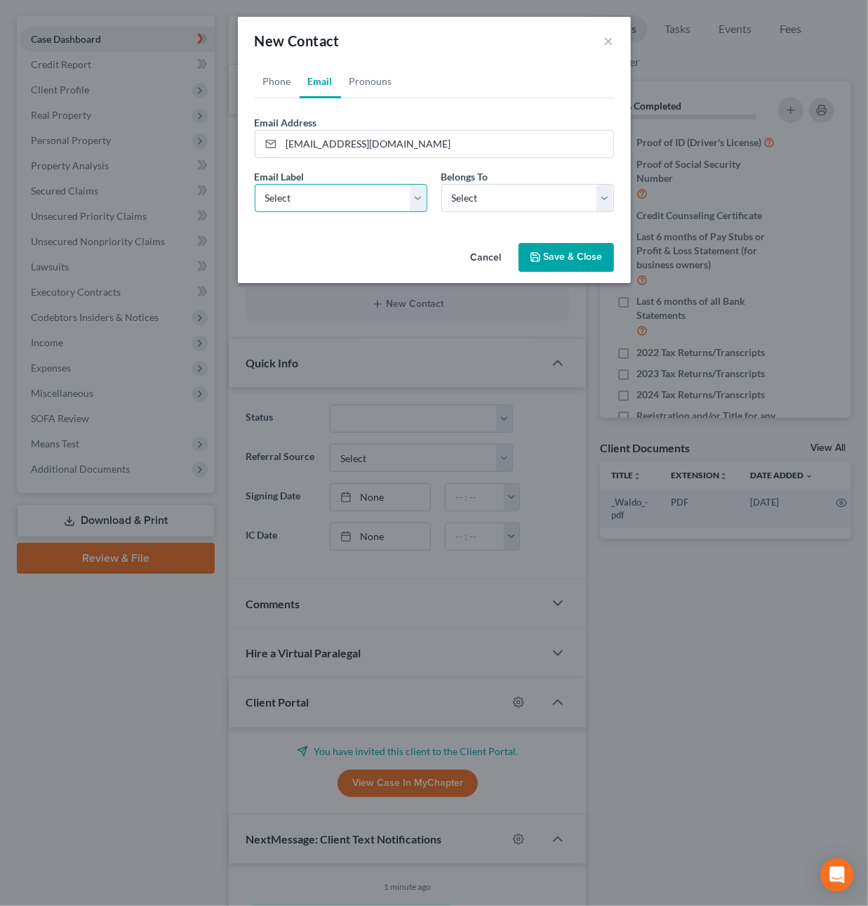
select select "2"
click at [255, 184] on select "Select Home Work Other" at bounding box center [341, 198] width 173 height 28
click at [485, 197] on select "Select Client Spouse Other" at bounding box center [528, 198] width 173 height 28
select select "1"
click at [442, 184] on select "Select Client Spouse Other" at bounding box center [528, 198] width 173 height 28
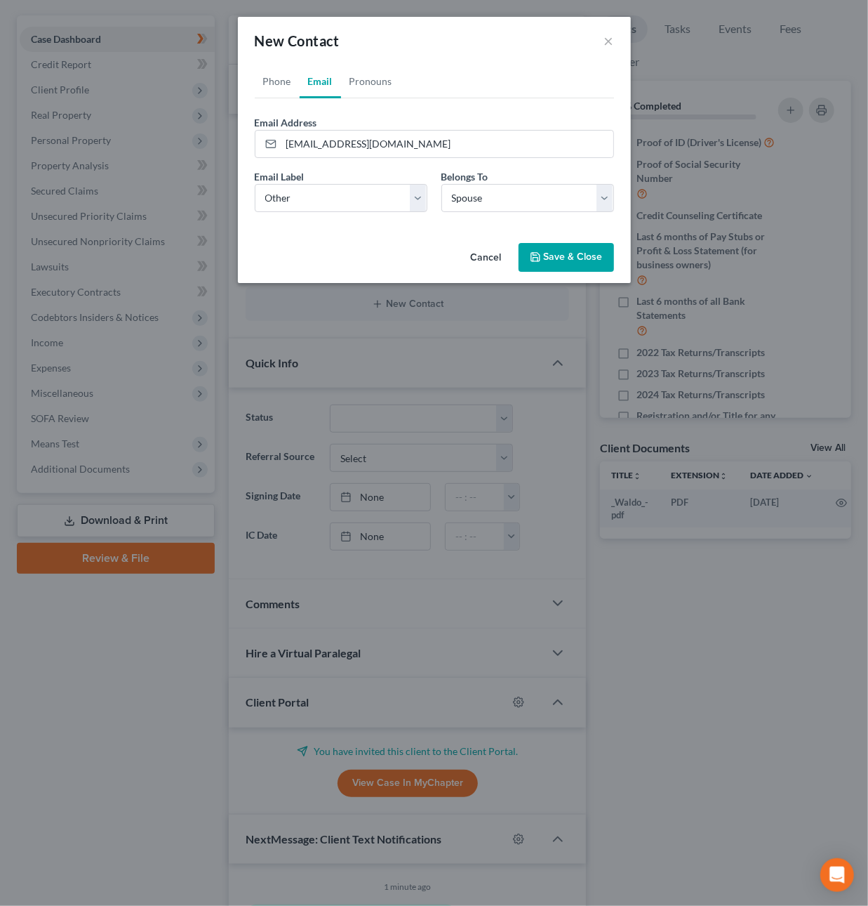
click at [577, 260] on button "Save & Close" at bounding box center [566, 257] width 95 height 29
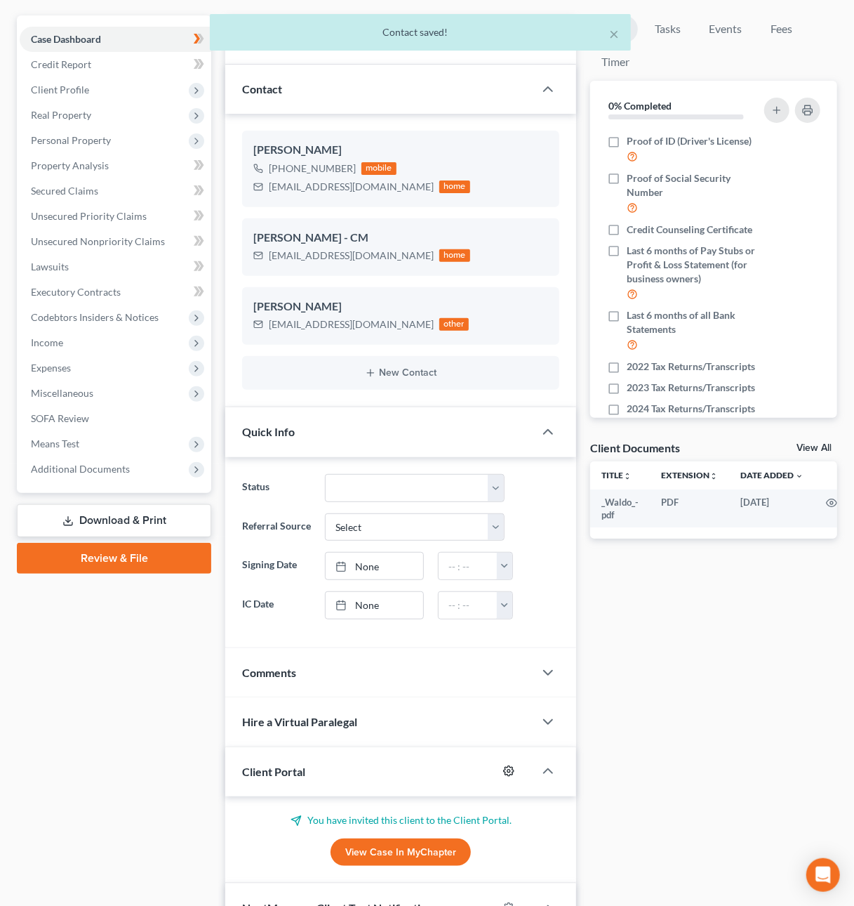
click at [510, 772] on circle "button" at bounding box center [509, 770] width 3 height 3
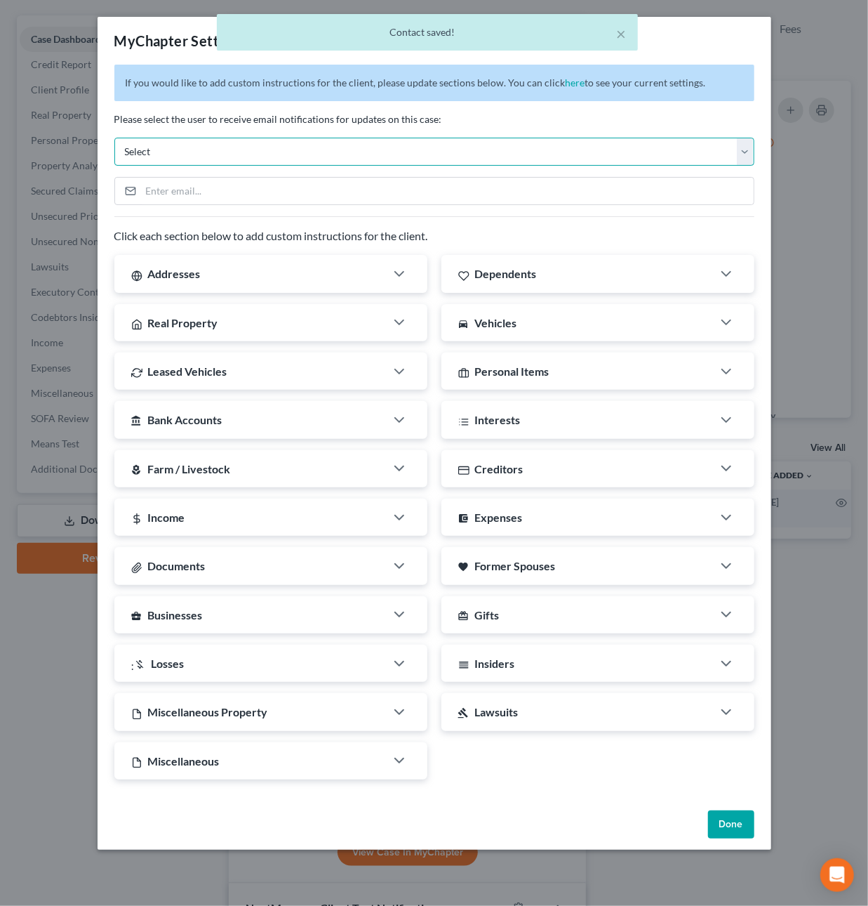
click at [746, 155] on select "Select mrg@fresh-start.law dirk@fresh-start.law jay@fresh-start.law chas@fresh-…" at bounding box center [434, 152] width 640 height 28
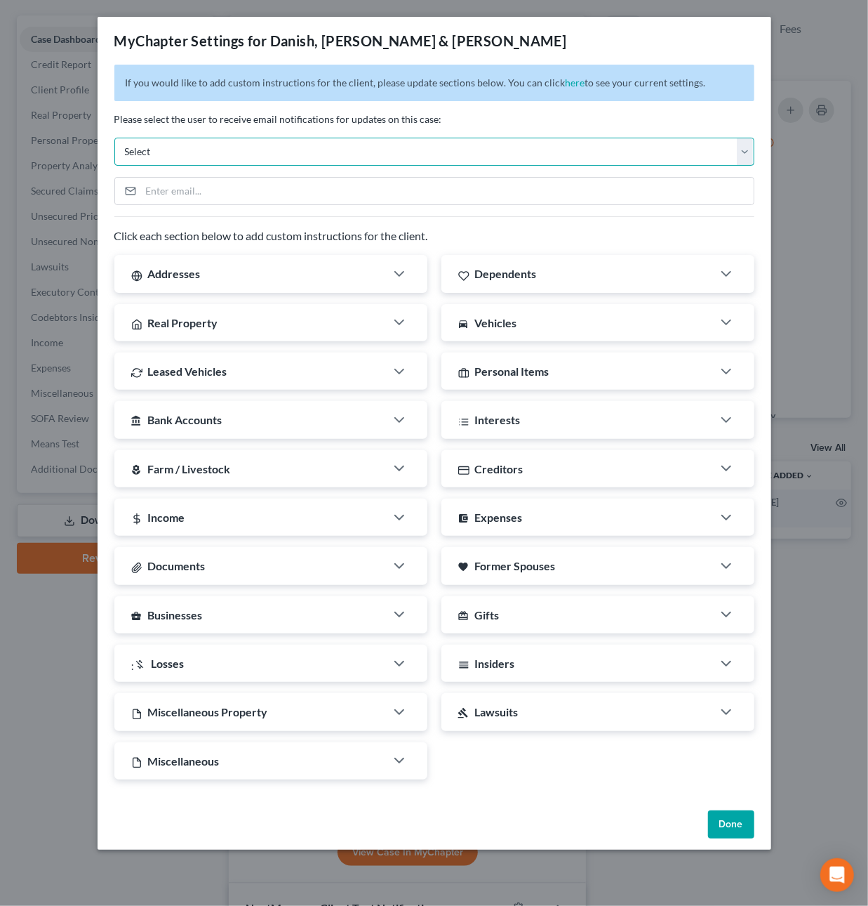
click at [114, 138] on select "Select mrg@fresh-start.law dirk@fresh-start.law jay@fresh-start.law chas@fresh-…" at bounding box center [434, 152] width 640 height 28
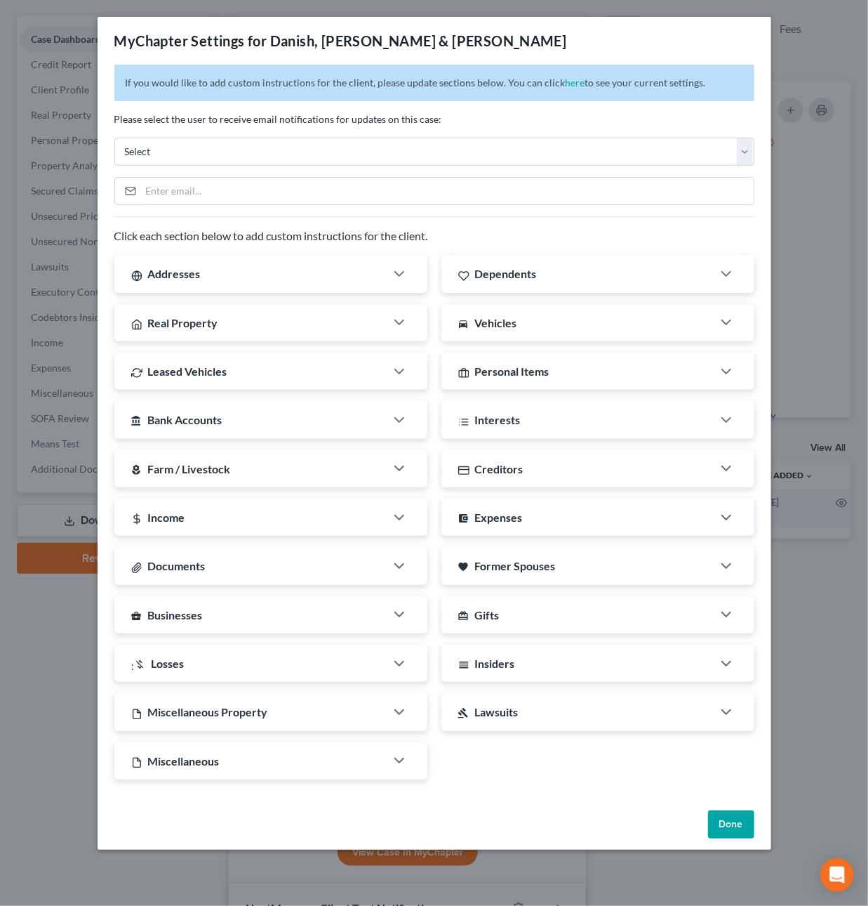
click at [741, 820] on button "Done" at bounding box center [731, 824] width 46 height 28
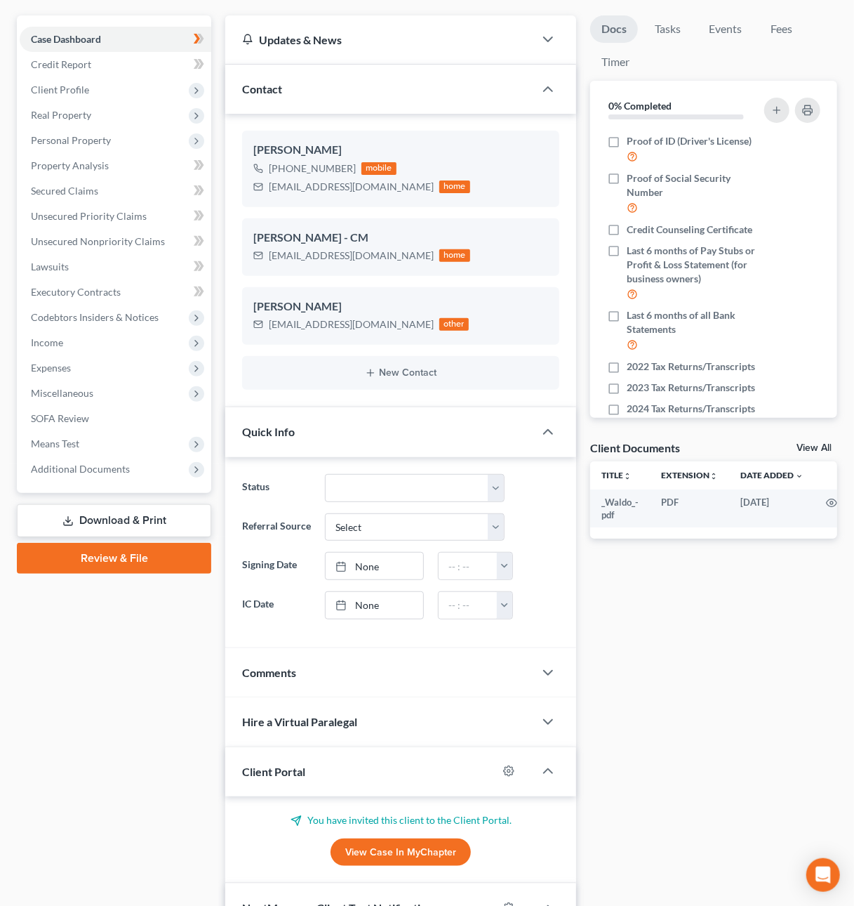
click at [443, 852] on link "View Case in MyChapter" at bounding box center [401, 852] width 140 height 28
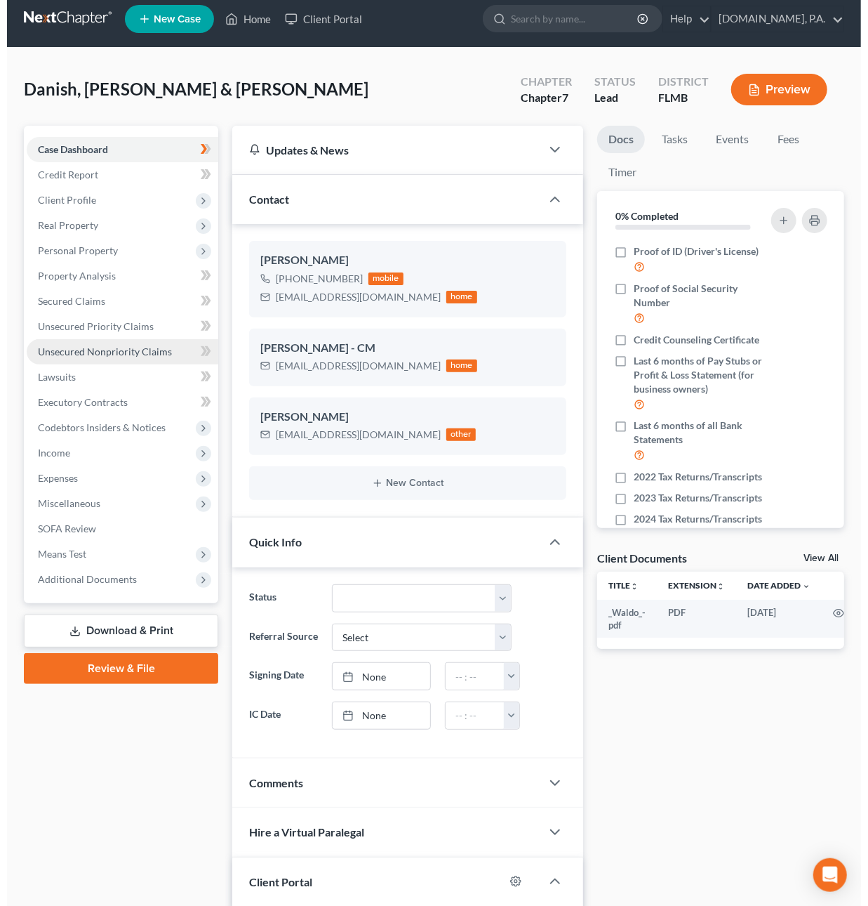
scroll to position [0, 0]
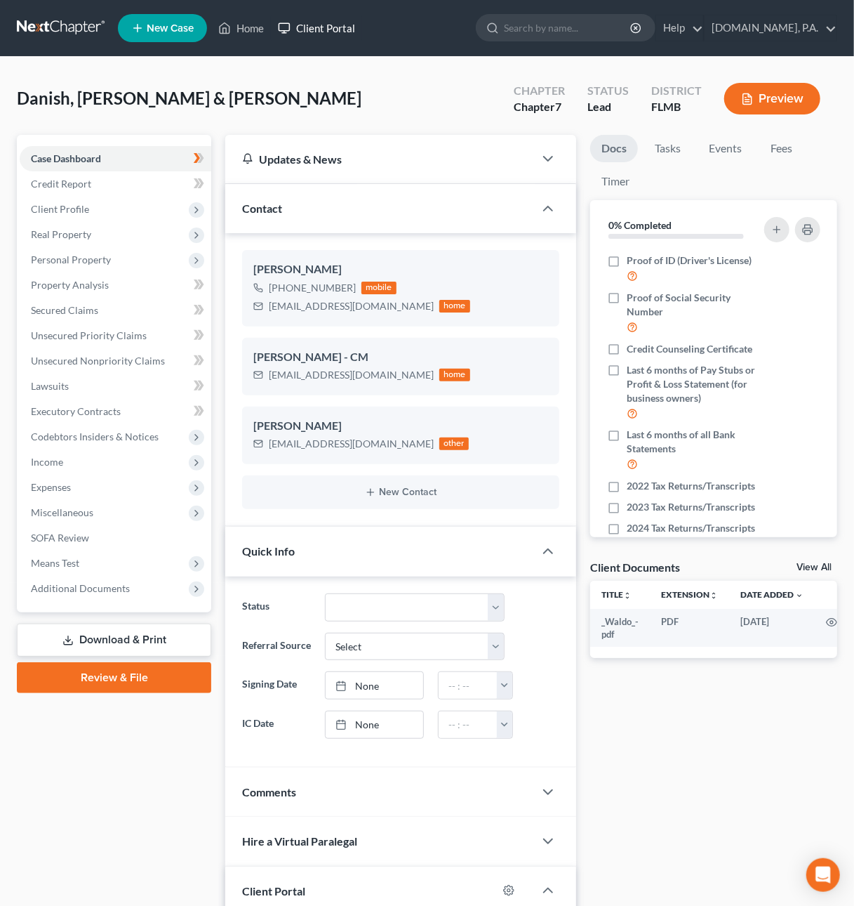
click at [321, 25] on link "Client Portal" at bounding box center [316, 27] width 91 height 25
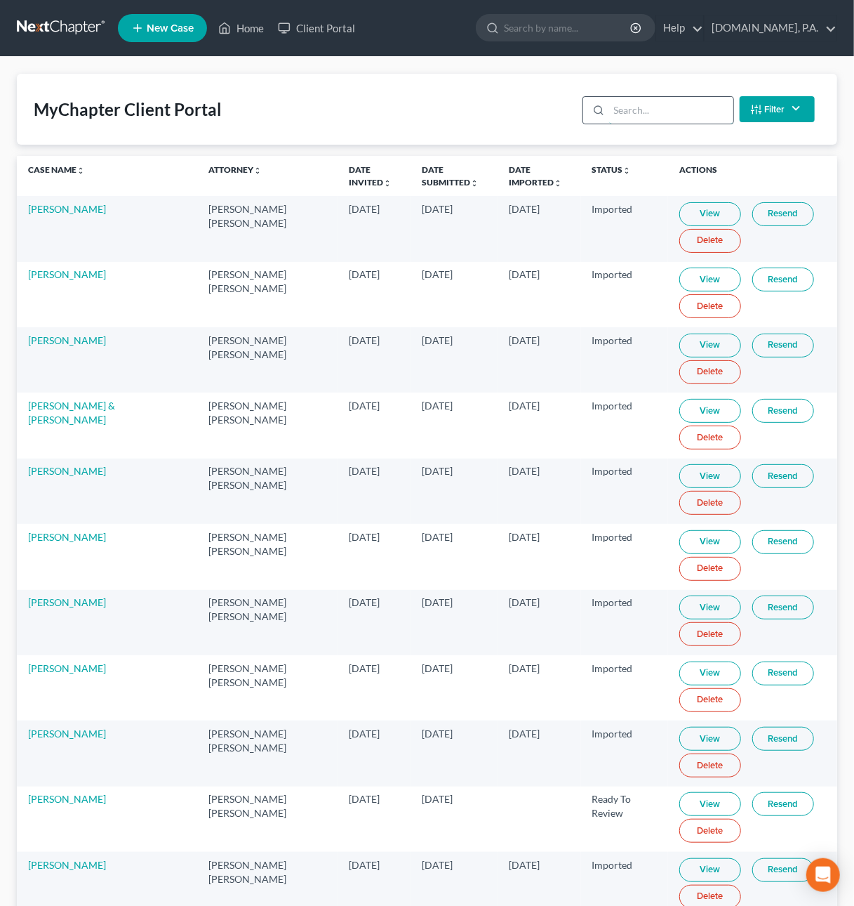
click at [653, 105] on input "search" at bounding box center [671, 110] width 124 height 27
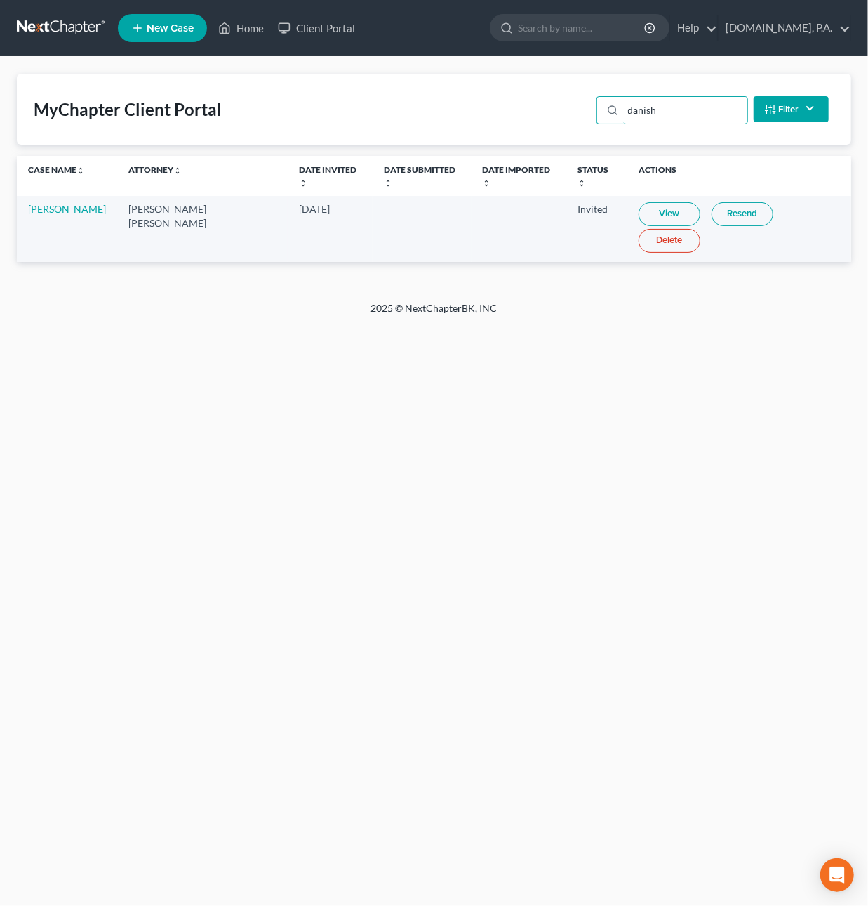
type input "danish"
click at [712, 202] on link "Resend" at bounding box center [743, 214] width 62 height 24
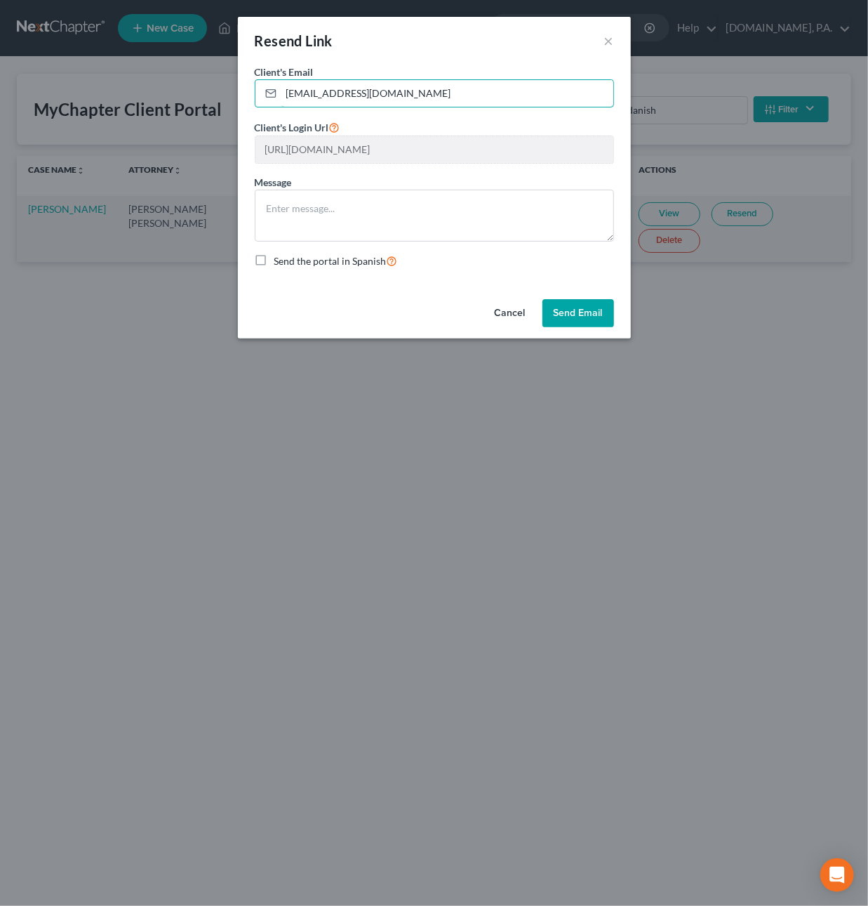
drag, startPoint x: 435, startPoint y: 94, endPoint x: 117, endPoint y: 83, distance: 318.2
click at [117, 83] on div "Resend Link × Client's Email * Tommydanish@gmail.com Client's Login Url https:/…" at bounding box center [434, 453] width 868 height 906
paste input "mailto:Tobedanish@comcast.net"
click at [317, 92] on input "mailto:Tobedanish@comcast.net" at bounding box center [448, 93] width 332 height 27
type input "Tobedanish@comcast.net"
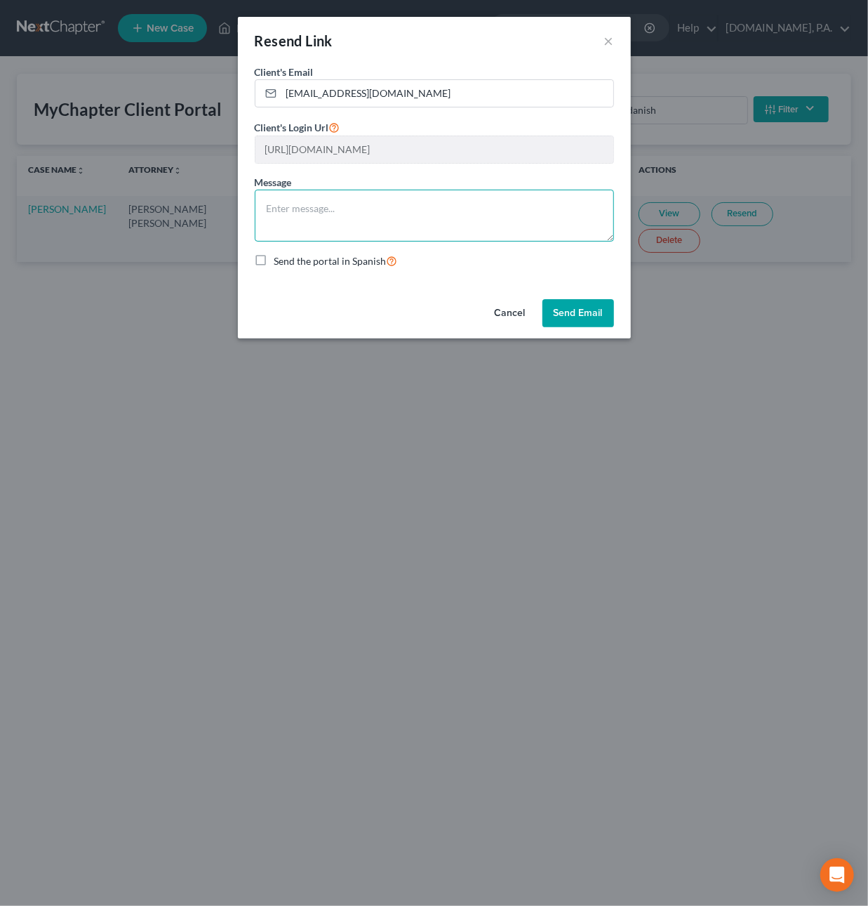
click at [347, 218] on textarea at bounding box center [434, 216] width 359 height 52
click at [506, 312] on button "Cancel" at bounding box center [510, 313] width 53 height 28
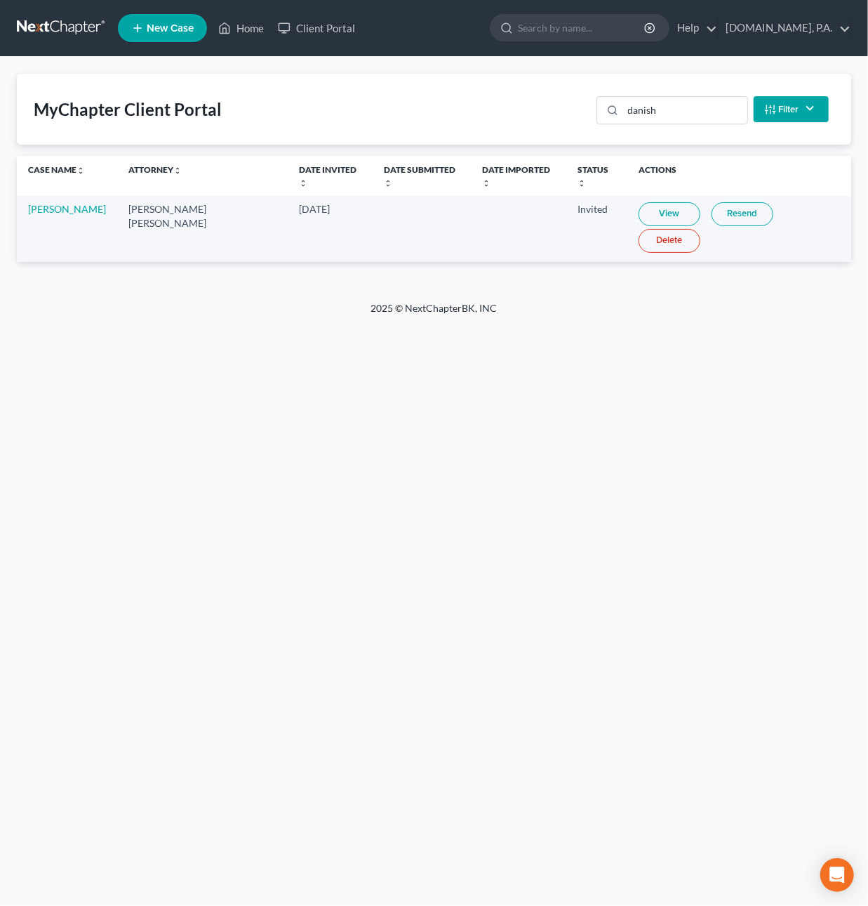
click at [720, 204] on link "Resend" at bounding box center [743, 214] width 62 height 24
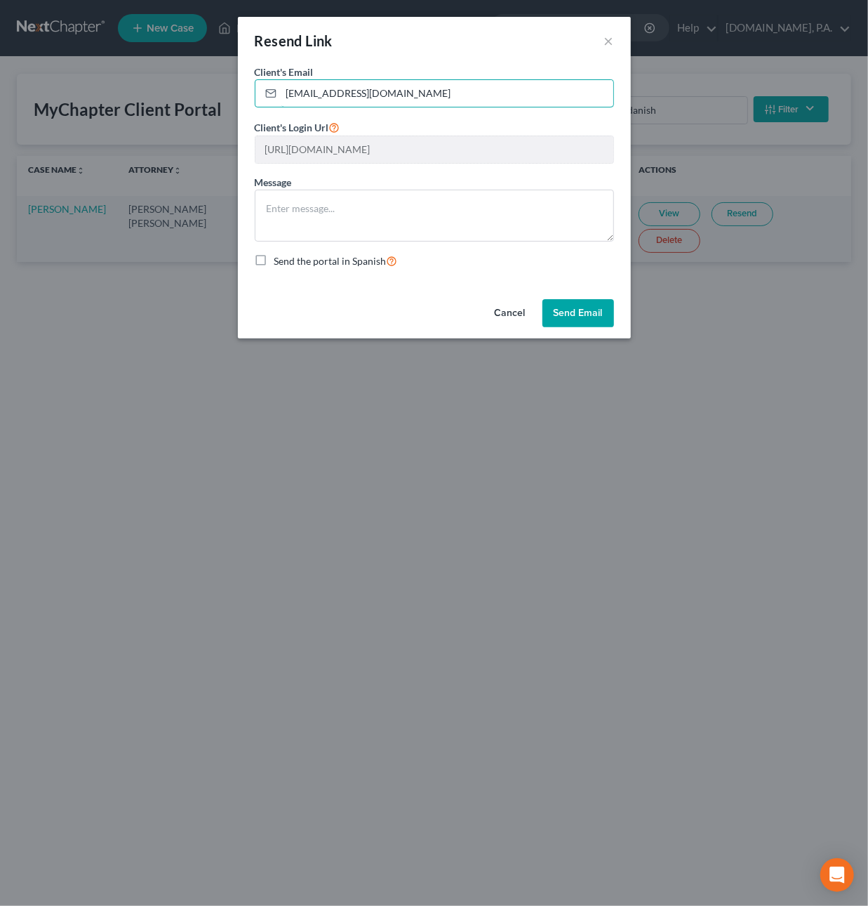
drag, startPoint x: 417, startPoint y: 92, endPoint x: 21, endPoint y: 60, distance: 397.2
click at [21, 60] on div "Resend Link × Client's Email * Tommydanish@gmail.com Client's Login Url https:/…" at bounding box center [434, 453] width 868 height 906
click at [515, 316] on button "Cancel" at bounding box center [510, 313] width 53 height 28
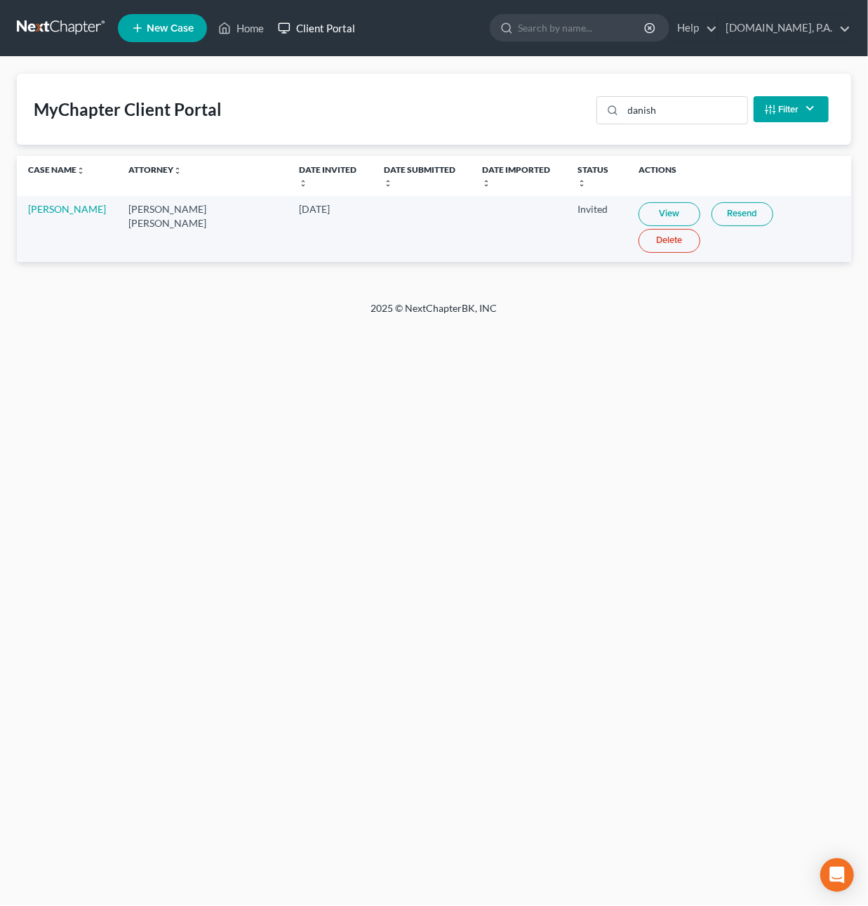
click at [326, 29] on link "Client Portal" at bounding box center [316, 27] width 91 height 25
drag, startPoint x: 666, startPoint y: 105, endPoint x: 468, endPoint y: 68, distance: 201.4
click at [471, 66] on div "MyChapter Client Portal danish Filter Status Filter... Invited In Progress Read…" at bounding box center [434, 179] width 868 height 244
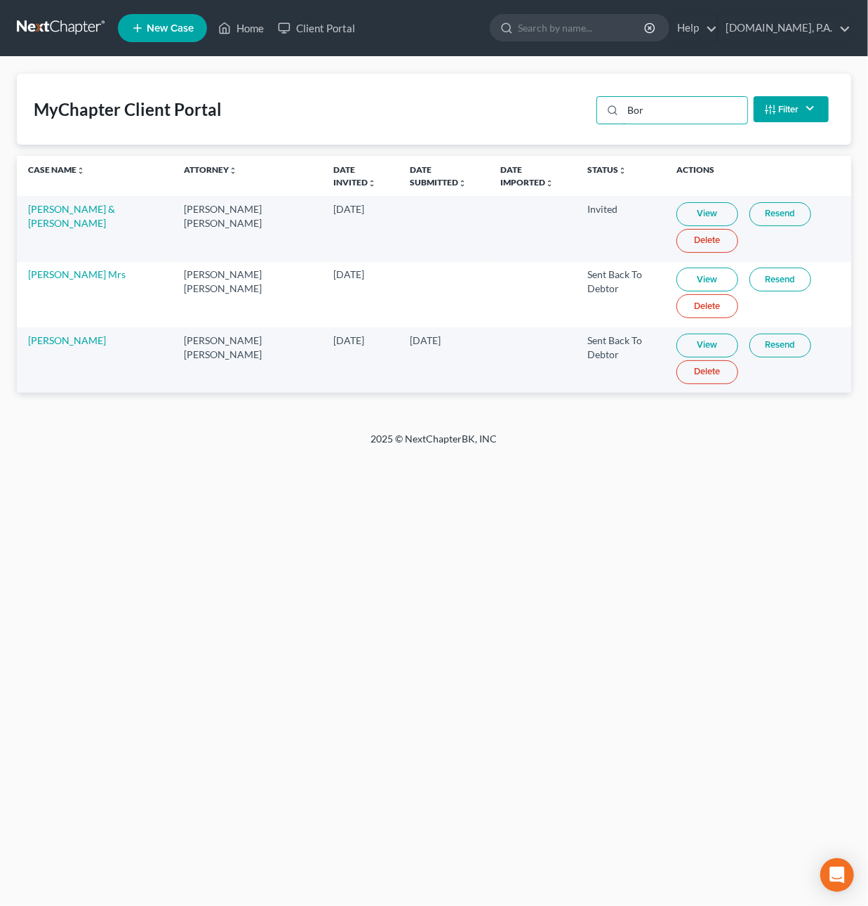
type input "Bor"
click at [677, 277] on link "View" at bounding box center [708, 279] width 62 height 24
